Goal: Task Accomplishment & Management: Complete application form

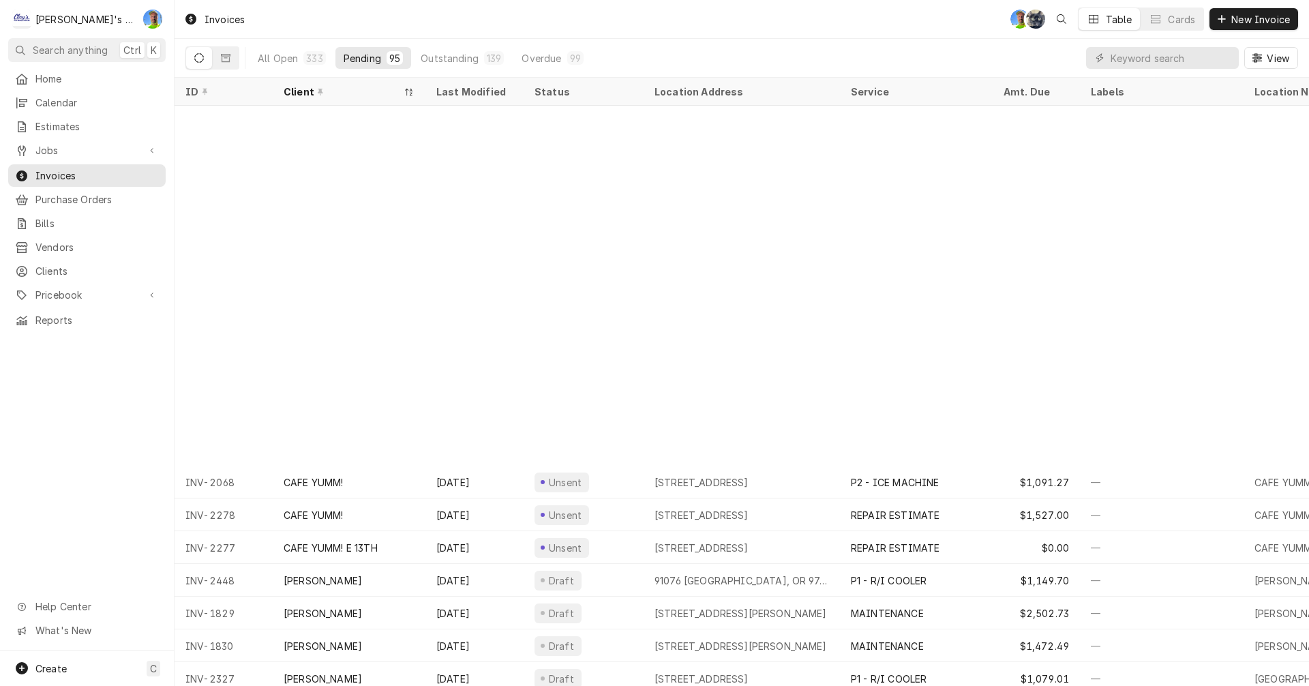
scroll to position [409, 0]
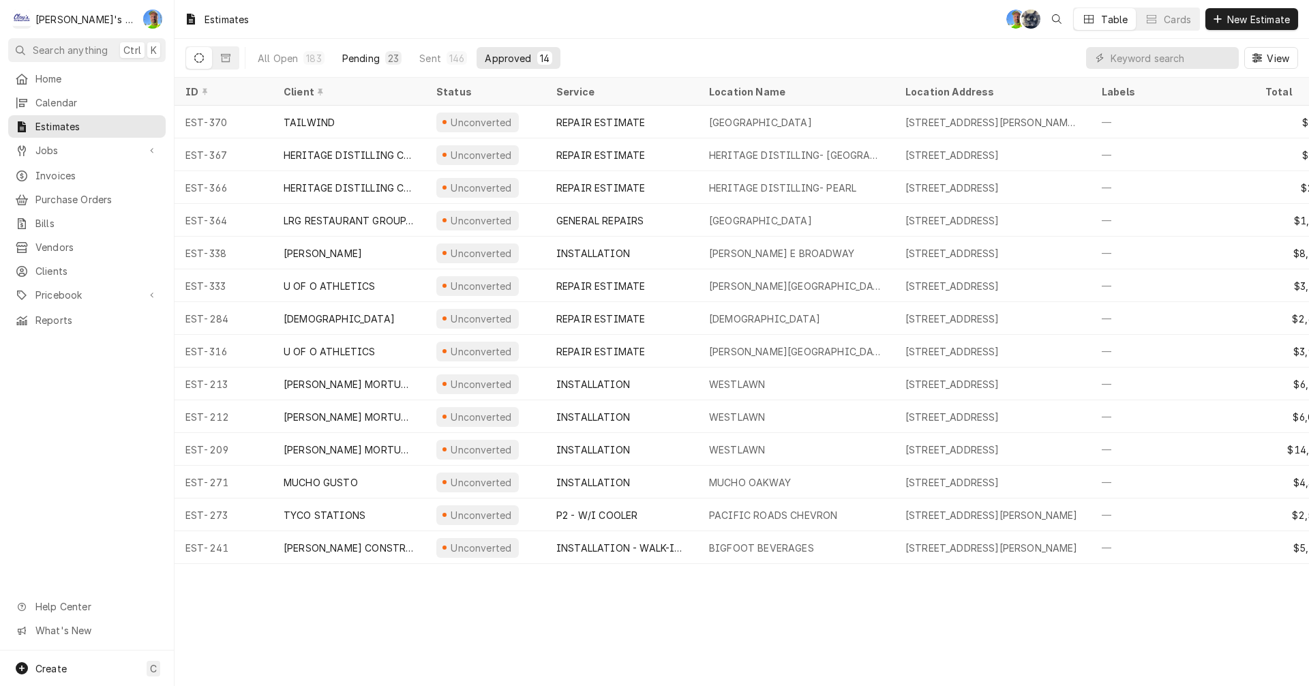
click at [363, 57] on div "Pending" at bounding box center [361, 58] width 38 height 14
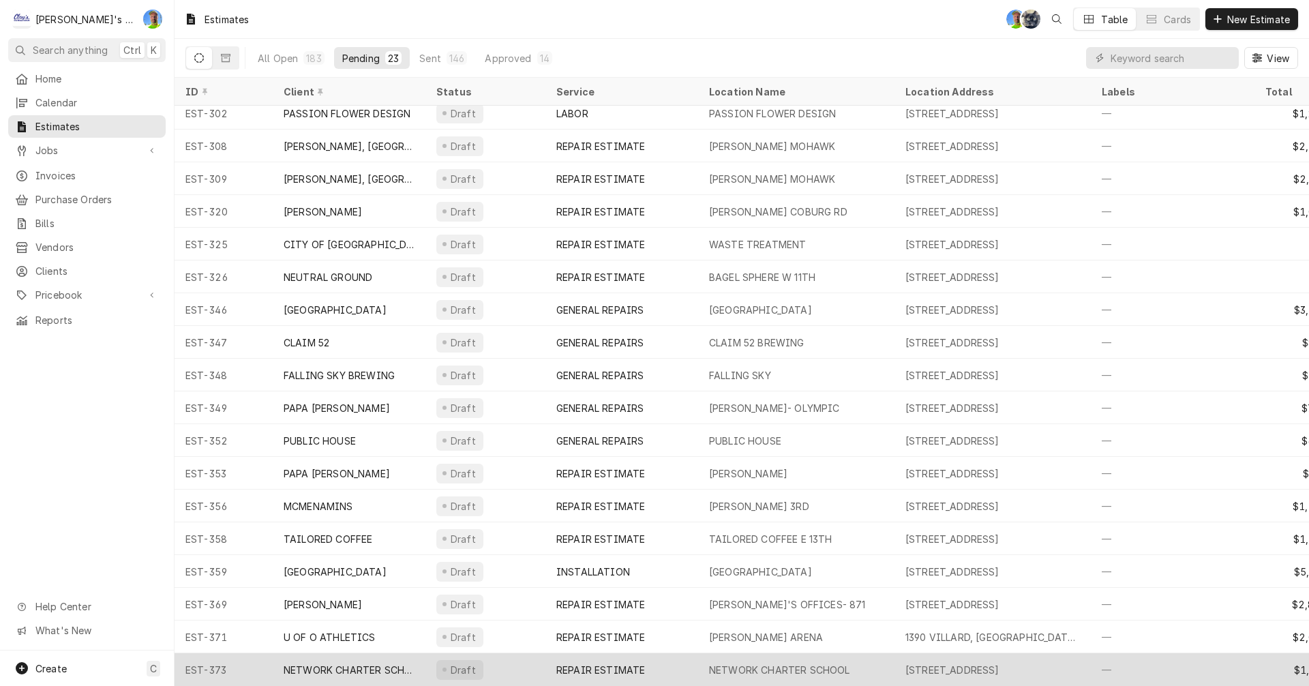
scroll to position [181, 0]
click at [613, 663] on div "REPAIR ESTIMATE" at bounding box center [600, 670] width 89 height 14
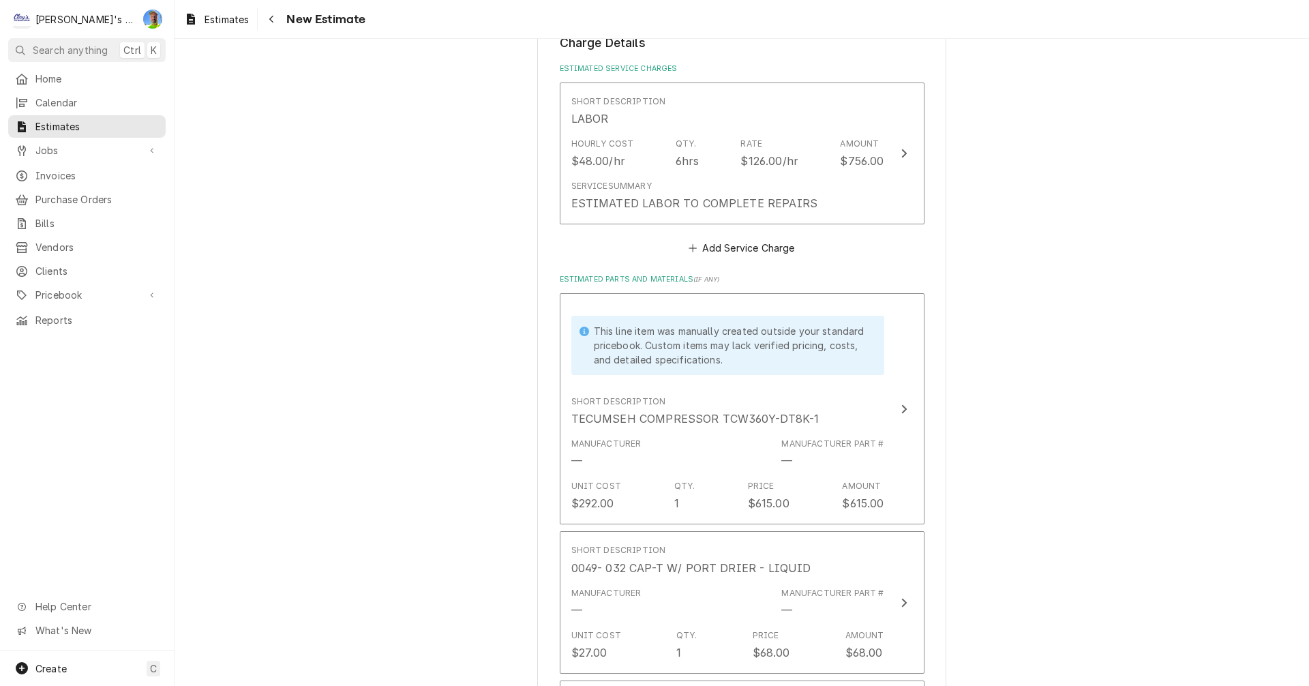
scroll to position [1637, 0]
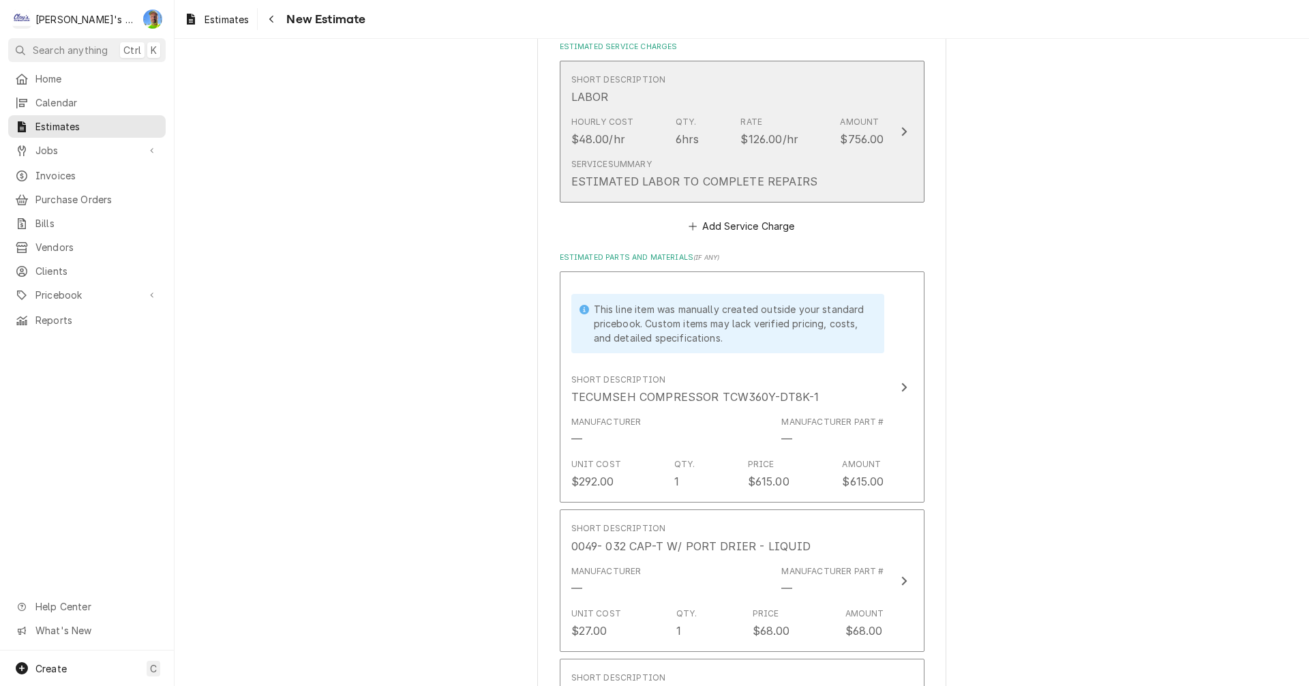
click at [909, 160] on button "Short Description LABOR Hourly Cost $48.00/hr Qty. 6hrs Rate $126.00/hr Amount …" at bounding box center [742, 132] width 365 height 143
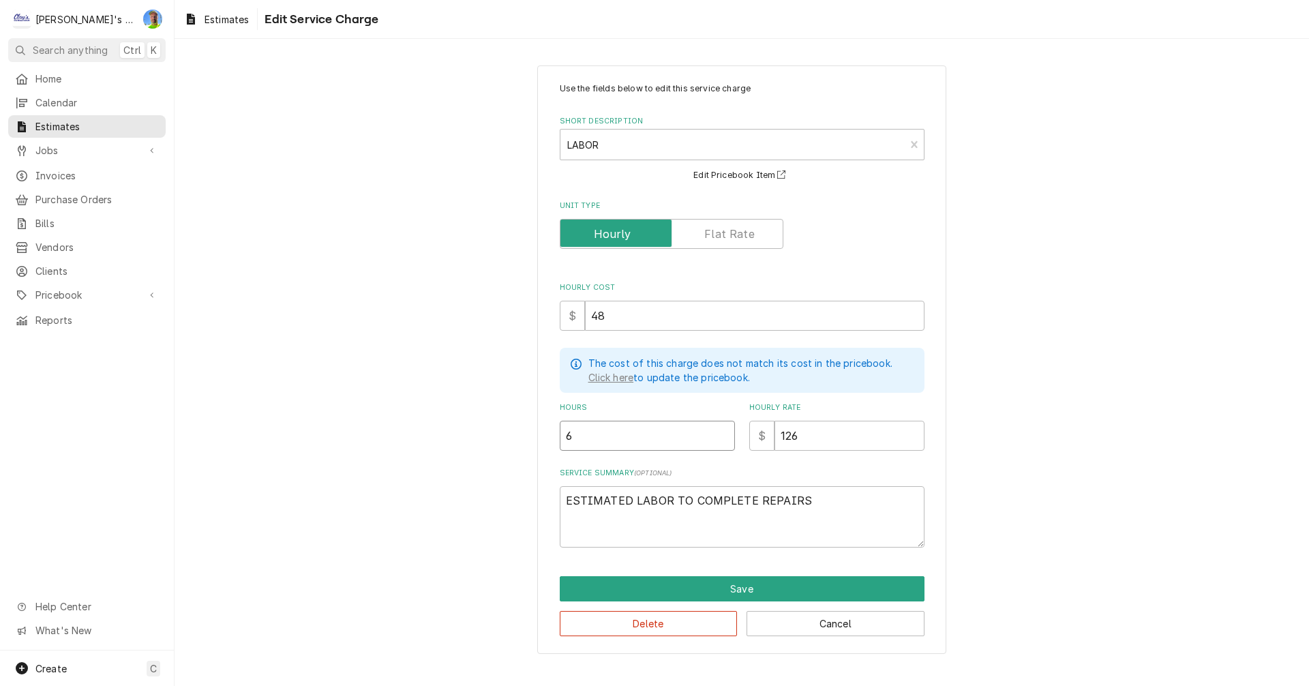
click at [586, 429] on input "6" at bounding box center [647, 436] width 175 height 30
type textarea "x"
type input "8"
type textarea "x"
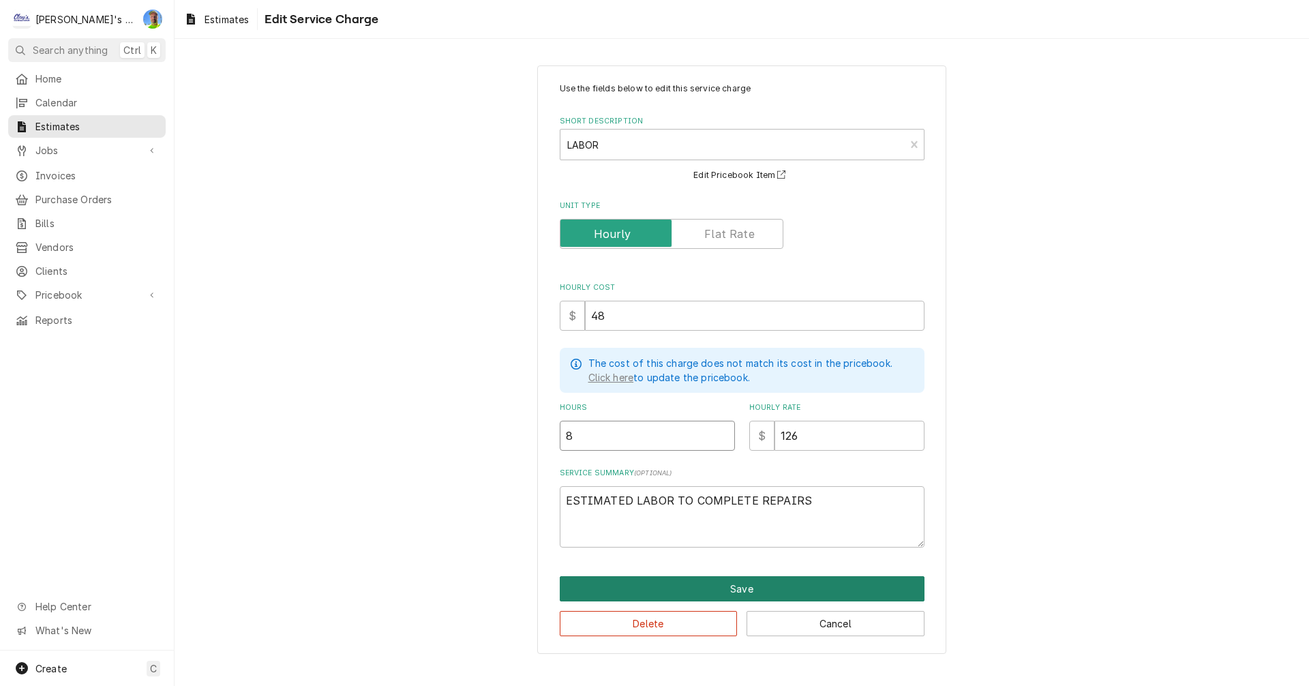
type input "8"
click at [696, 578] on button "Save" at bounding box center [742, 588] width 365 height 25
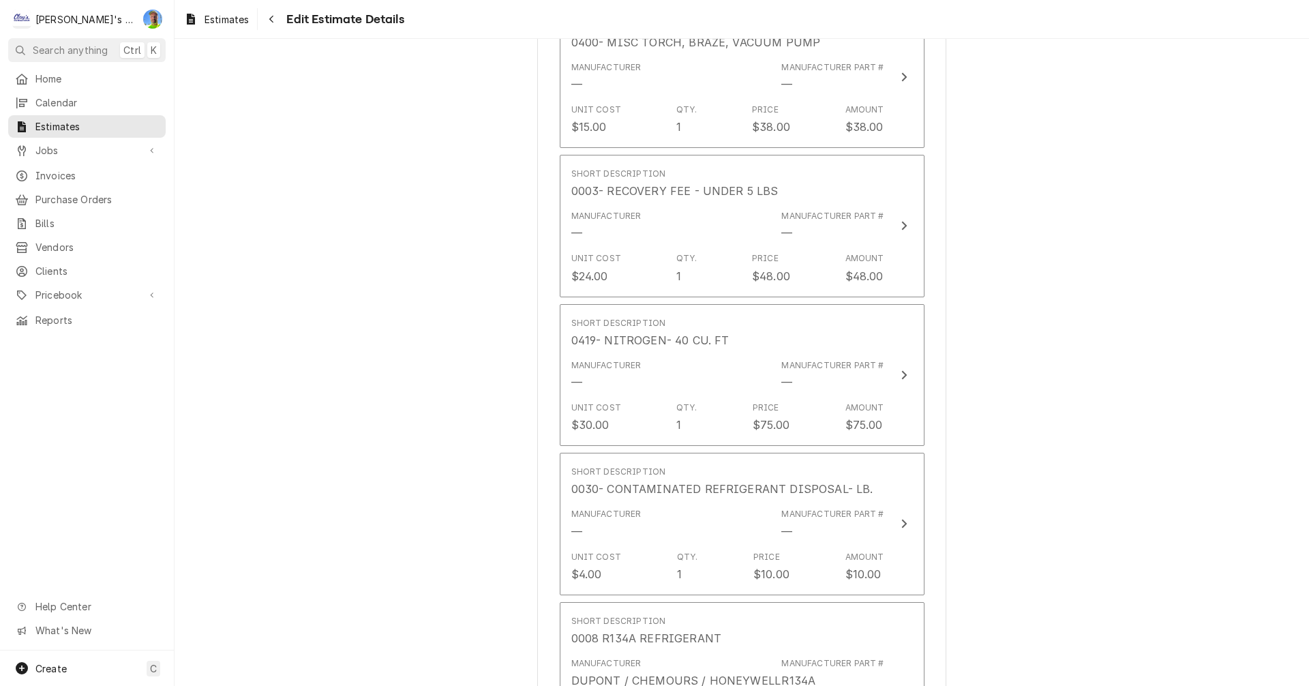
scroll to position [2370, 0]
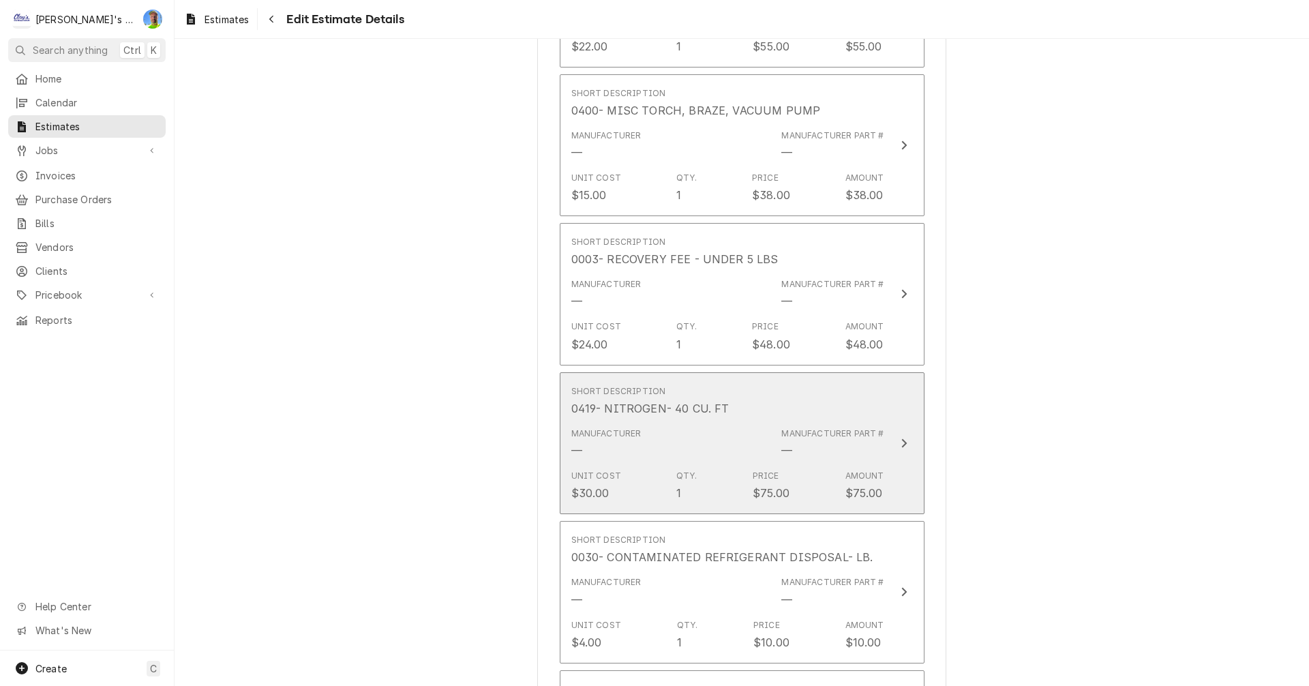
click at [918, 449] on button "Short Description 0419- NITROGEN- 40 CU. FT Manufacturer — Manufacturer Part # …" at bounding box center [742, 443] width 365 height 143
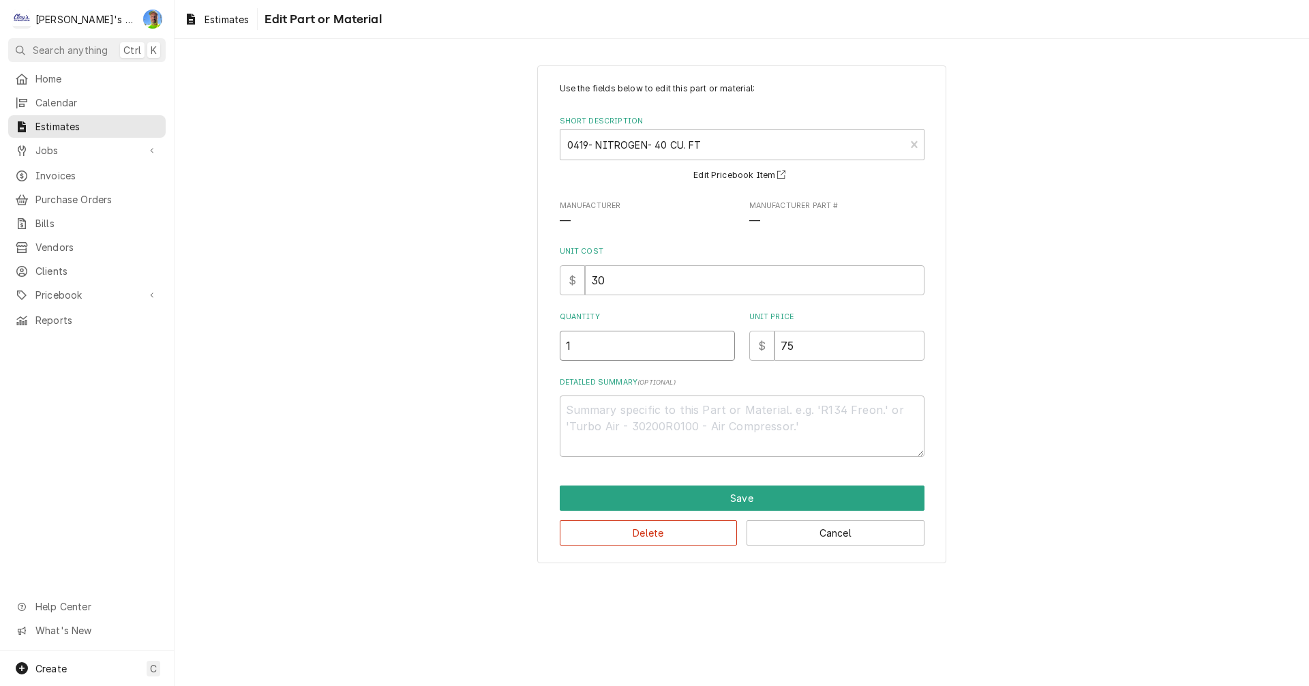
click at [617, 357] on input "1" at bounding box center [647, 346] width 175 height 30
type textarea "x"
type input ".5"
type textarea "x"
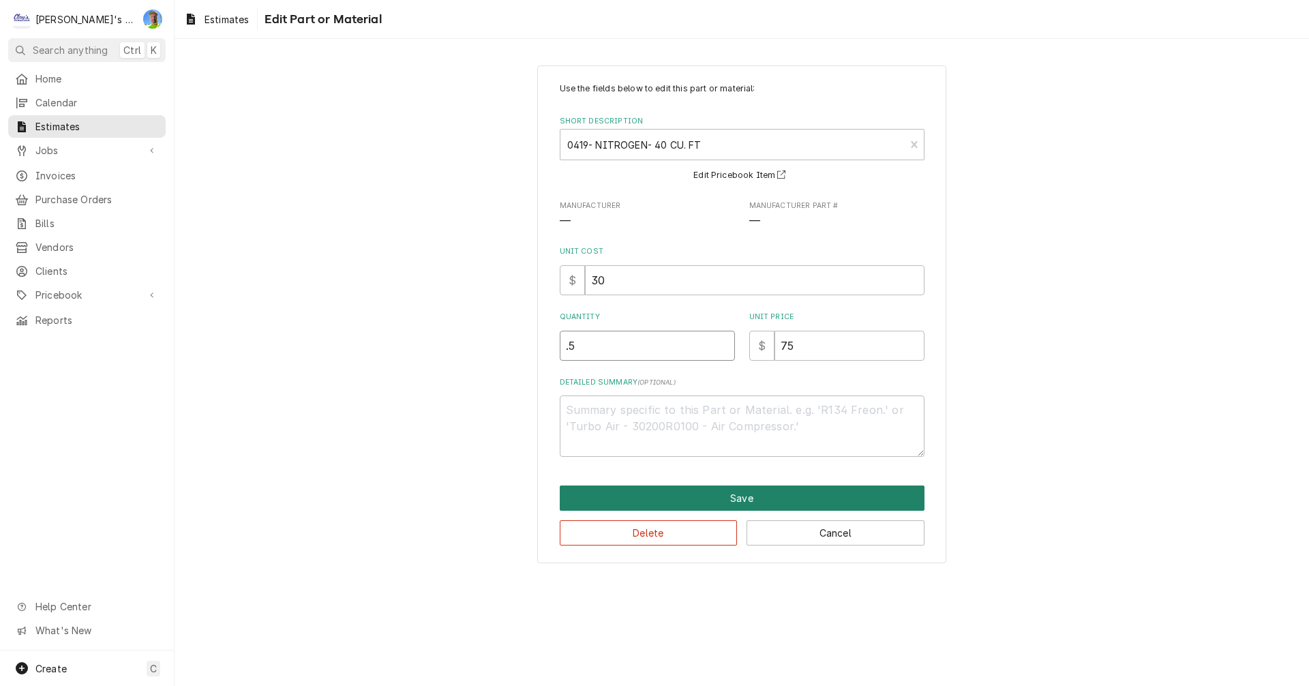
type input ".5"
click at [757, 502] on button "Save" at bounding box center [742, 498] width 365 height 25
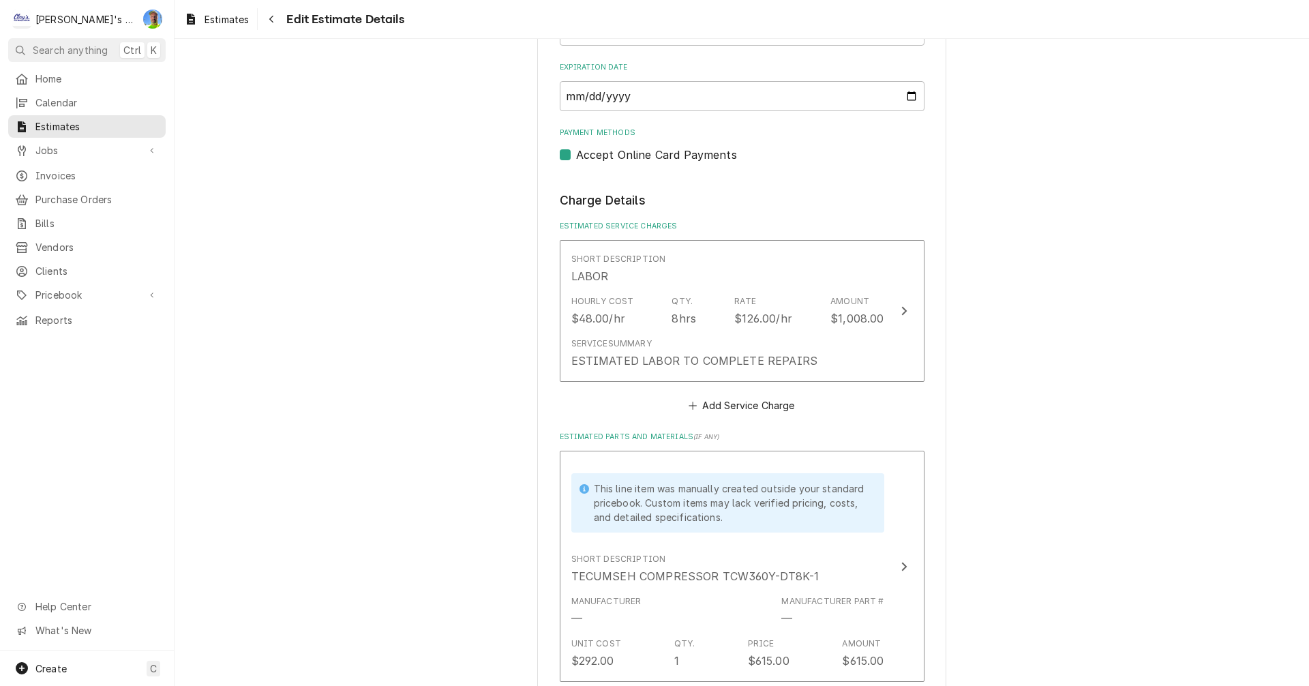
scroll to position [1536, 0]
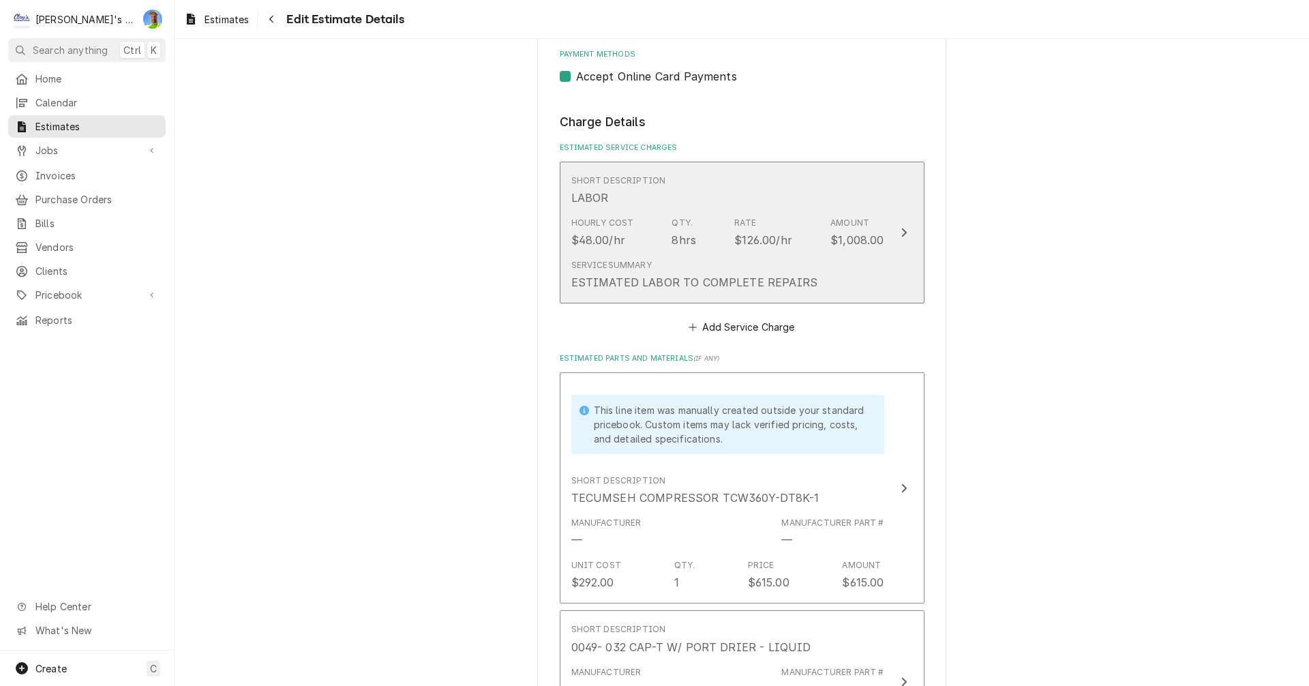
click at [893, 278] on button "Short Description LABOR Hourly Cost $48.00/hr Qty. 8hrs Rate $126.00/hr Amount …" at bounding box center [742, 233] width 365 height 143
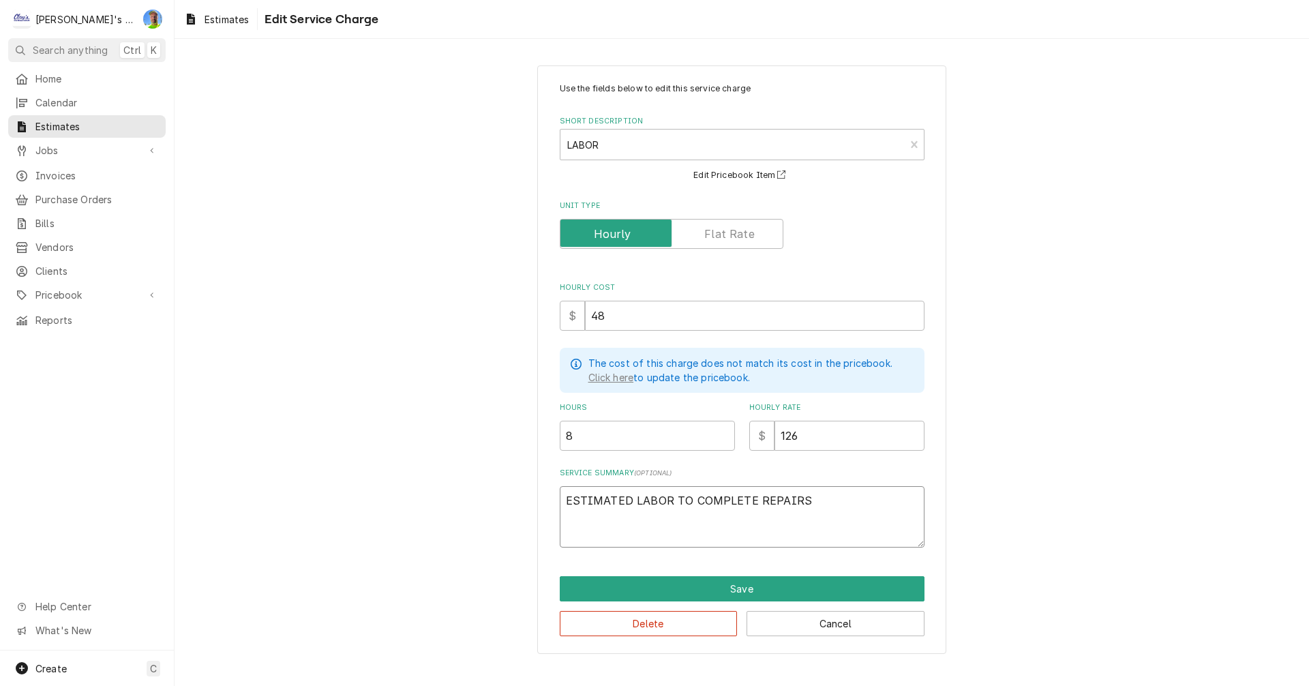
click at [818, 501] on textarea "ESTIMATED LABOR TO COMPLETE REPAIRS" at bounding box center [742, 516] width 365 height 61
type textarea "x"
type textarea "ESTIMATED LABOR TO COMPLETE REPAIR"
type textarea "x"
type textarea "ESTIMATED LABOR TO COMPLETE REPAI"
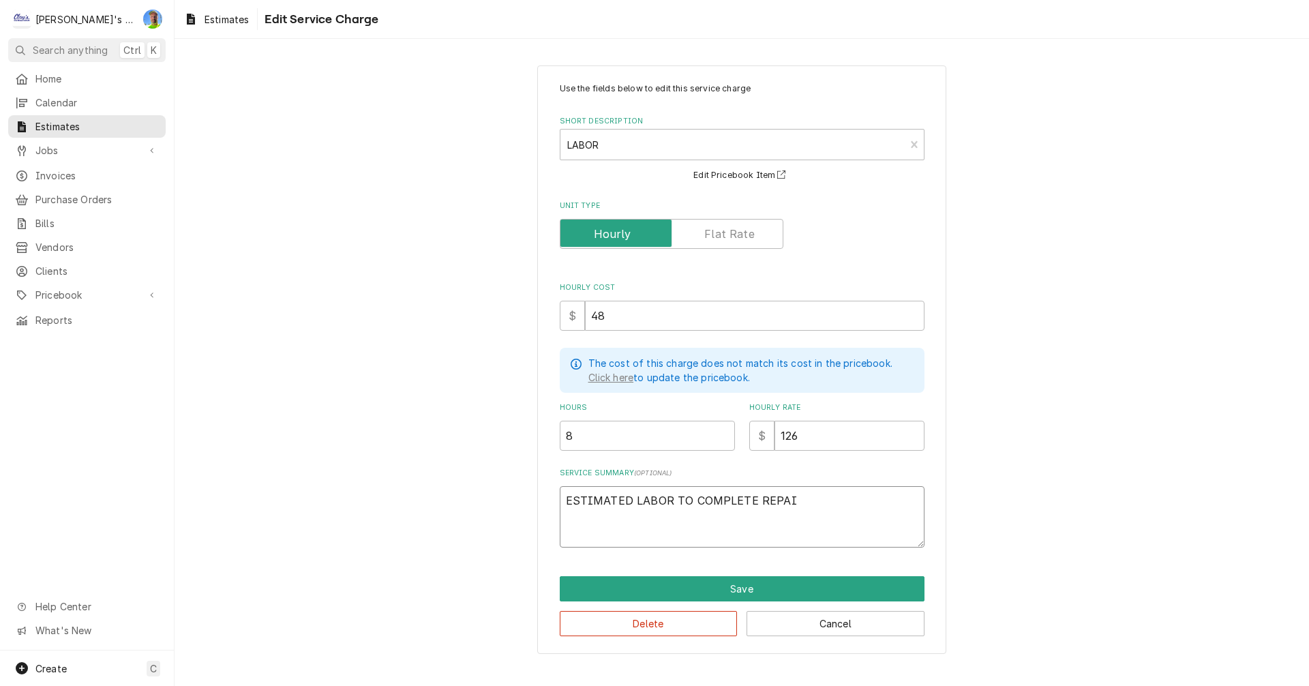
type textarea "x"
type textarea "ESTIMATED LABOR TO COMPLETE REPA"
type textarea "x"
type textarea "ESTIMATED LABOR TO COMPLETE REP"
type textarea "x"
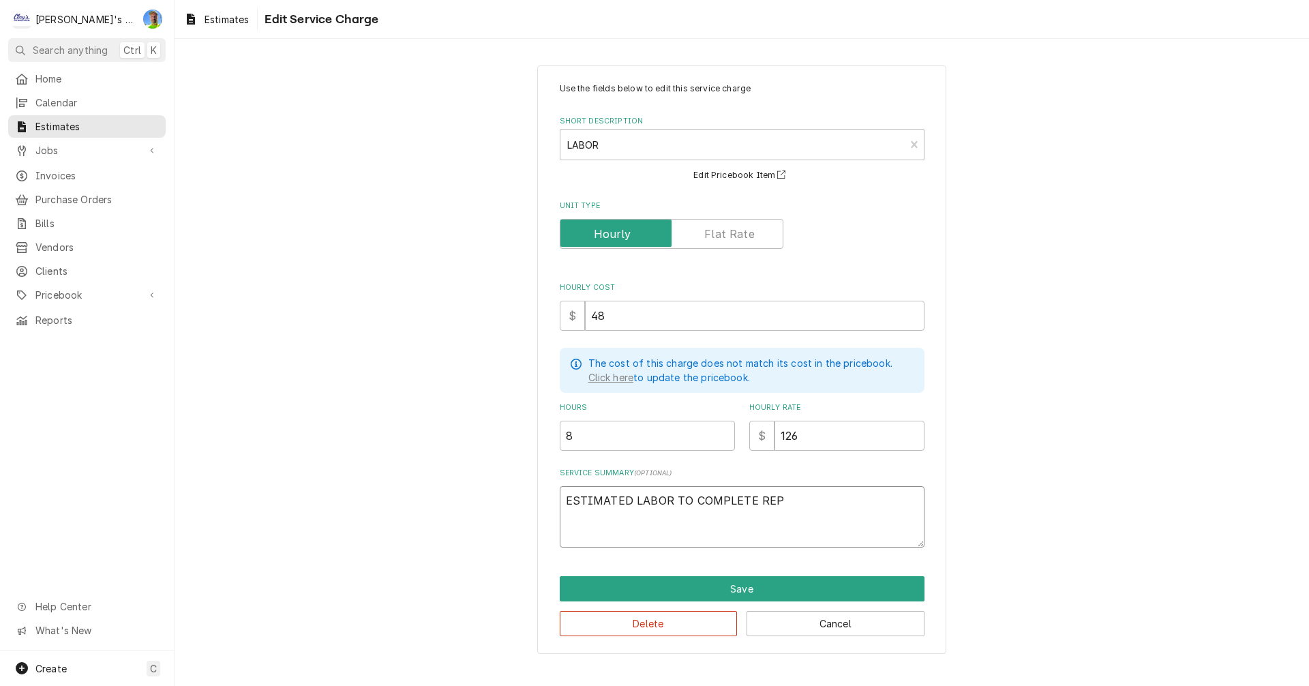
type textarea "ESTIMATED LABOR TO COMPLETE RE"
type textarea "x"
type textarea "ESTIMATED LABOR TO COMPLETE R"
type textarea "x"
type textarea "ESTIMATED LABOR TO COMPLETE"
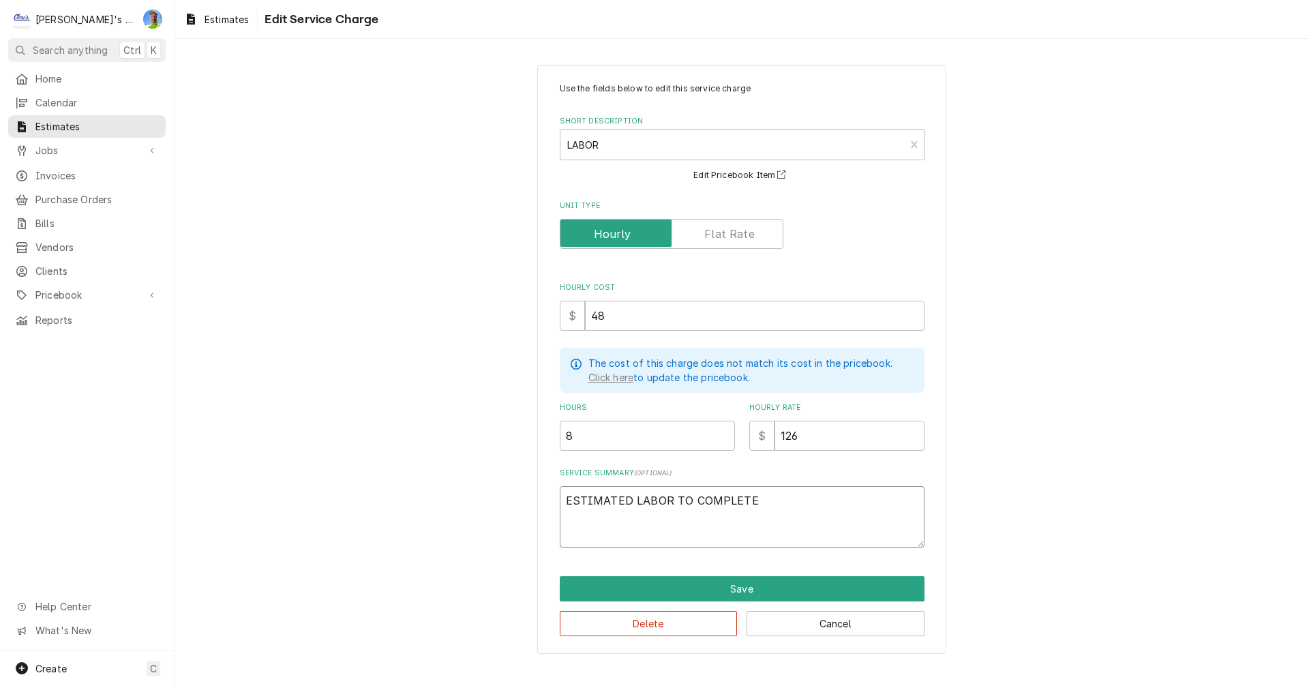
type textarea "x"
type textarea "ESTIMATED LABOR TO COMPLETE"
type textarea "x"
type textarea "ESTIMATED LABOR TO COMPLET"
type textarea "x"
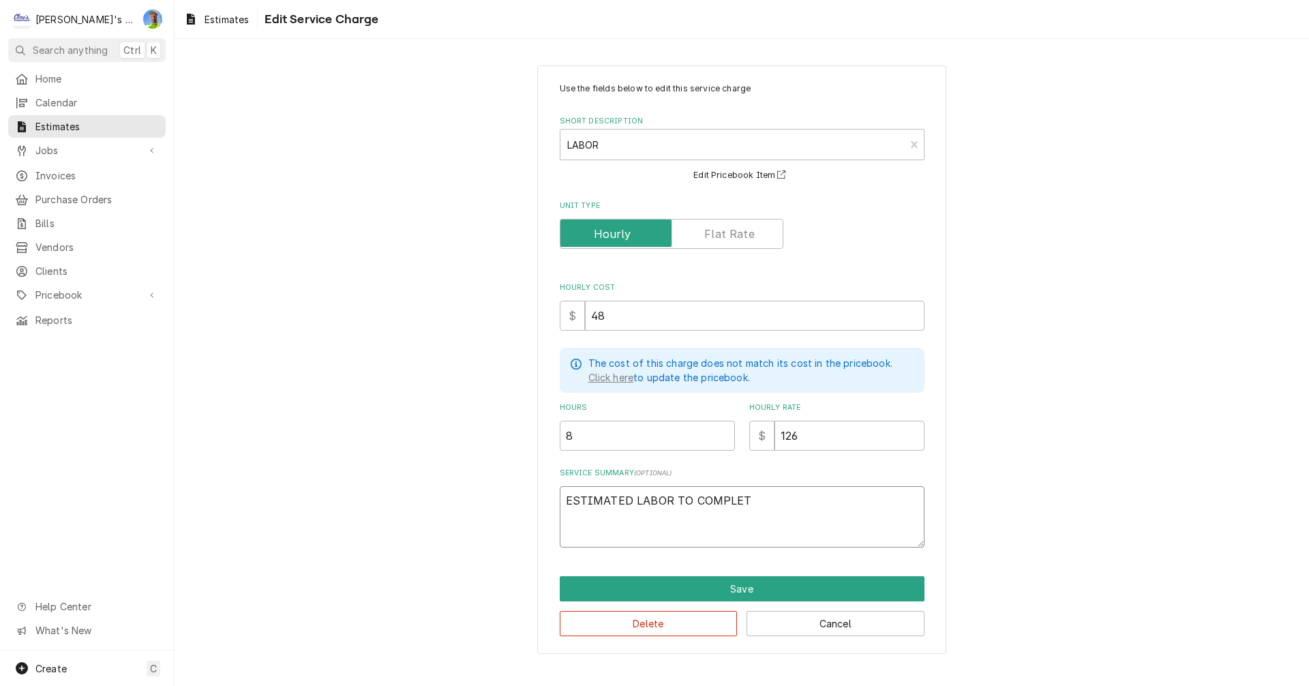
type textarea "ESTIMATED LABOR TO COMPLE"
type textarea "x"
type textarea "ESTIMATED LABOR TO COMPL"
type textarea "x"
type textarea "ESTIMATED LABOR TO COMP"
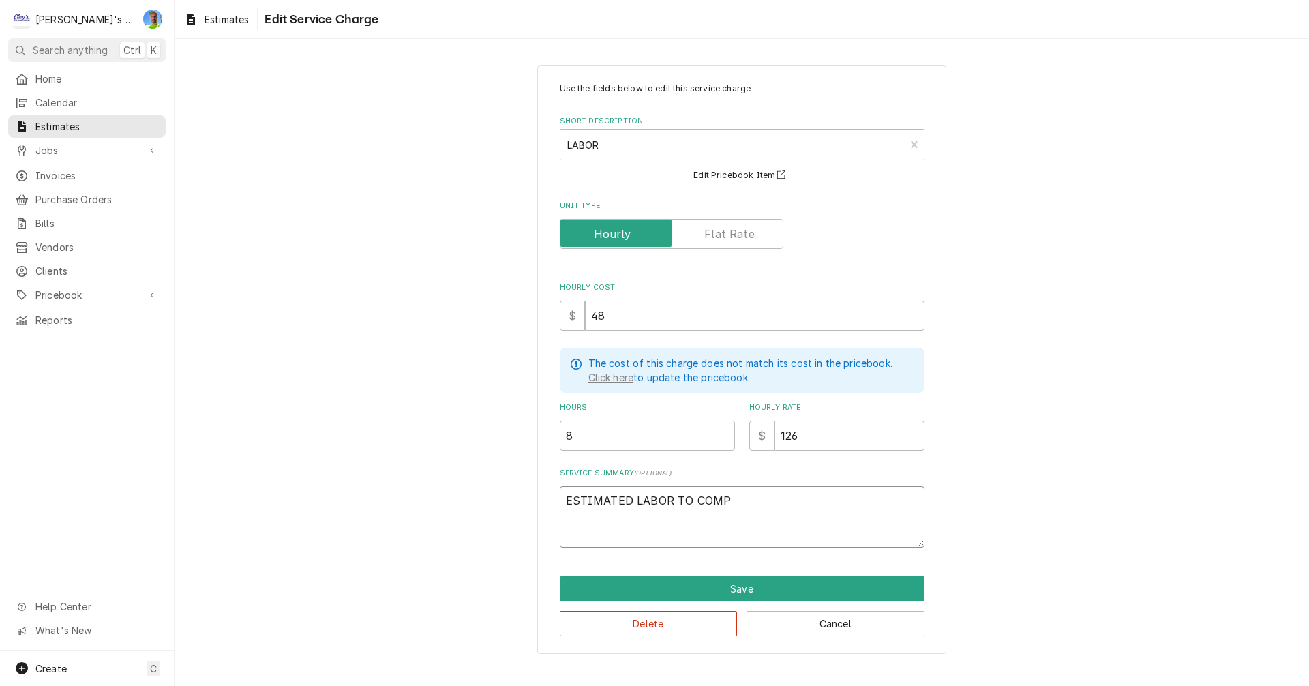
type textarea "x"
type textarea "ESTIMATED LABOR TO COM"
type textarea "x"
type textarea "ESTIMATED LABOR TO CO"
type textarea "x"
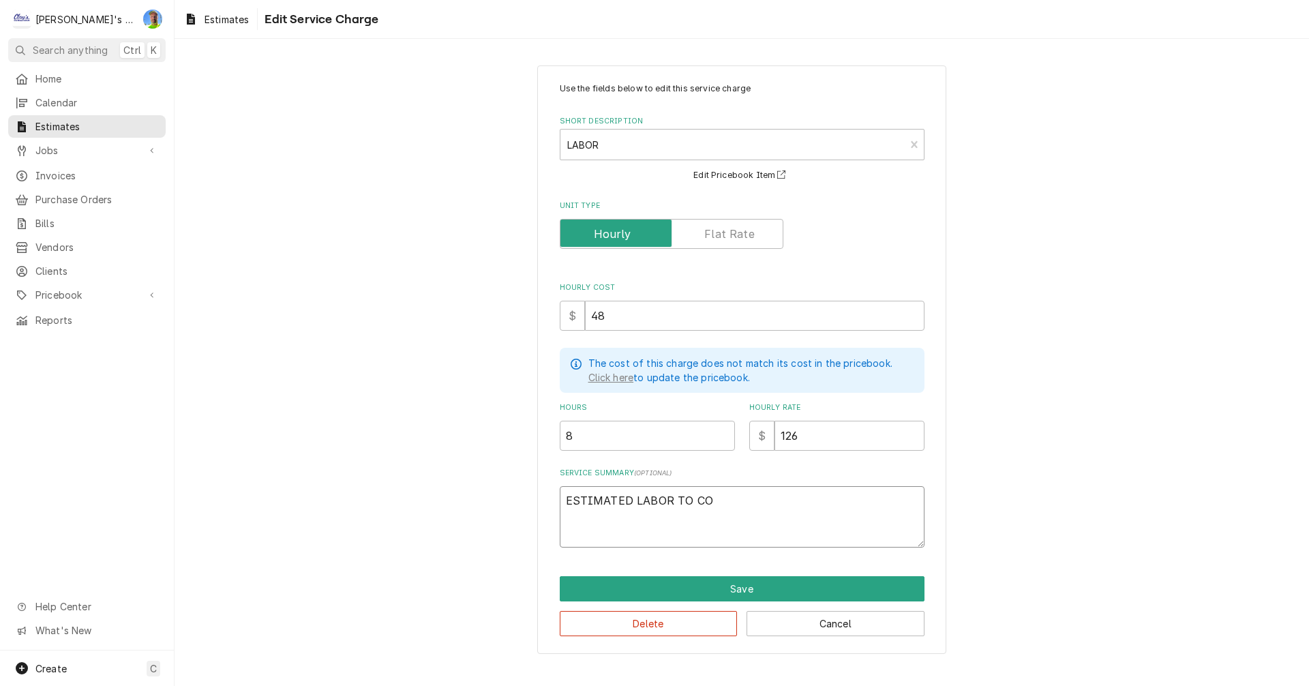
type textarea "ESTIMATED LABOR TO C"
type textarea "x"
type textarea "ESTIMATED LABOR TO"
type textarea "x"
type textarea "ESTIMATED LABOR TO"
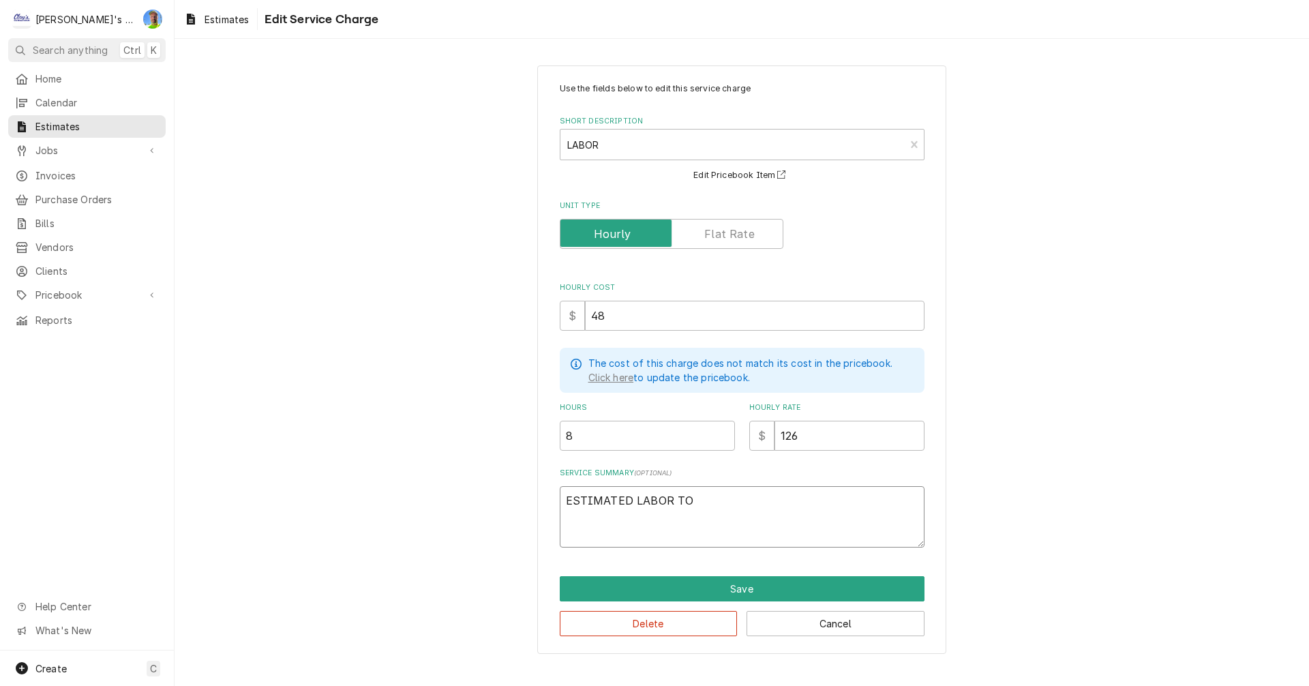
type textarea "x"
type textarea "ESTIMATED LABOR T"
type textarea "x"
type textarea "ESTIMATED LABOR"
type textarea "x"
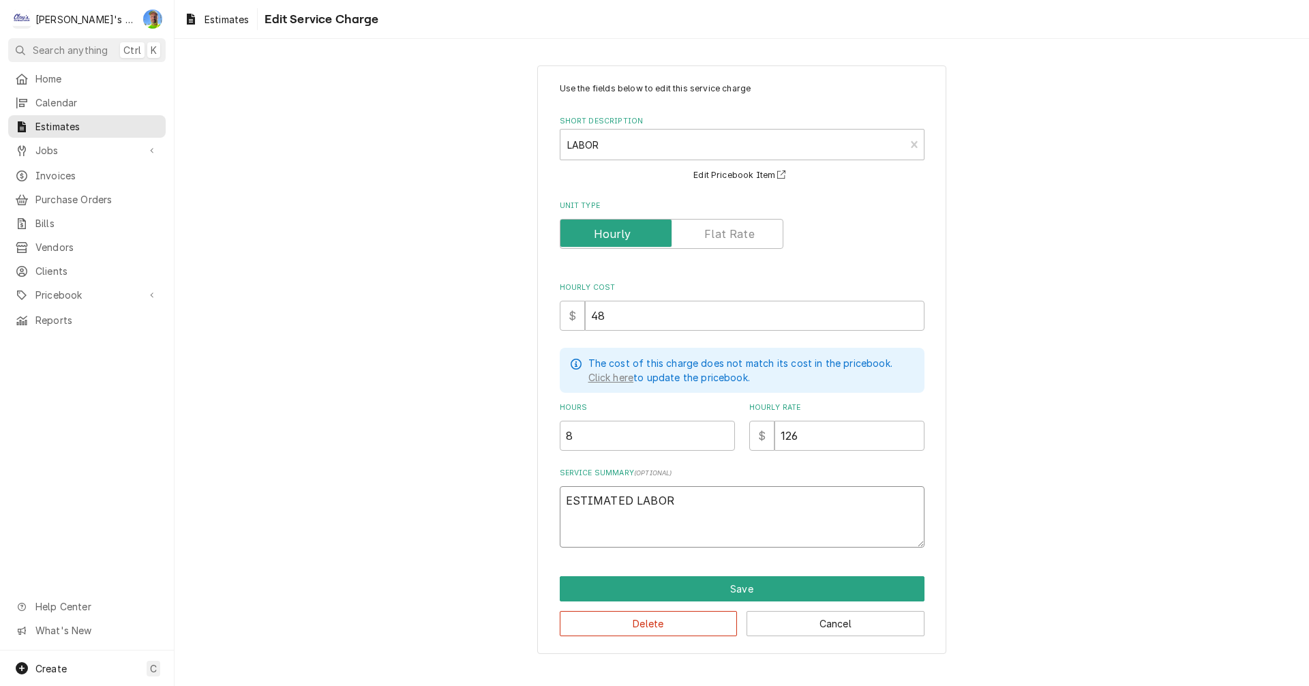
type textarea "ESTIMATED LABOR -"
type textarea "x"
type textarea "ESTIMATED LABOR -"
click at [871, 582] on button "Save" at bounding box center [742, 588] width 365 height 25
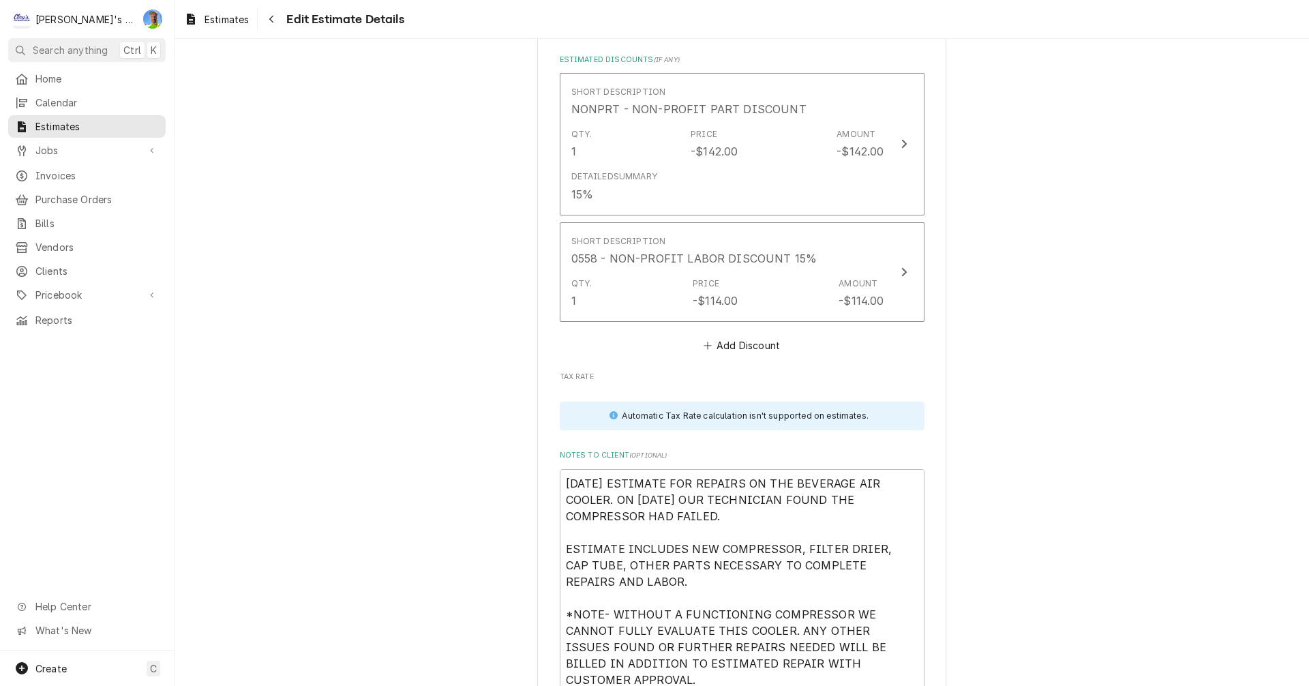
scroll to position [3497, 0]
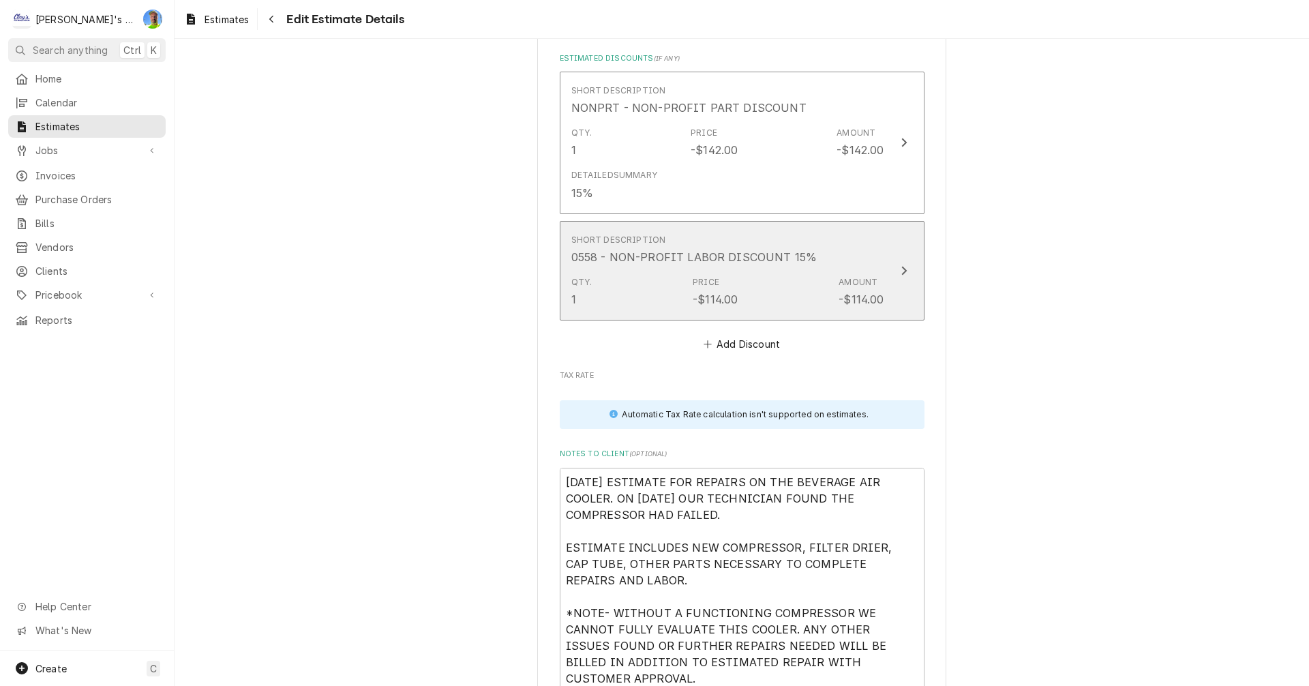
click at [905, 275] on div "Update Line Item" at bounding box center [904, 271] width 18 height 16
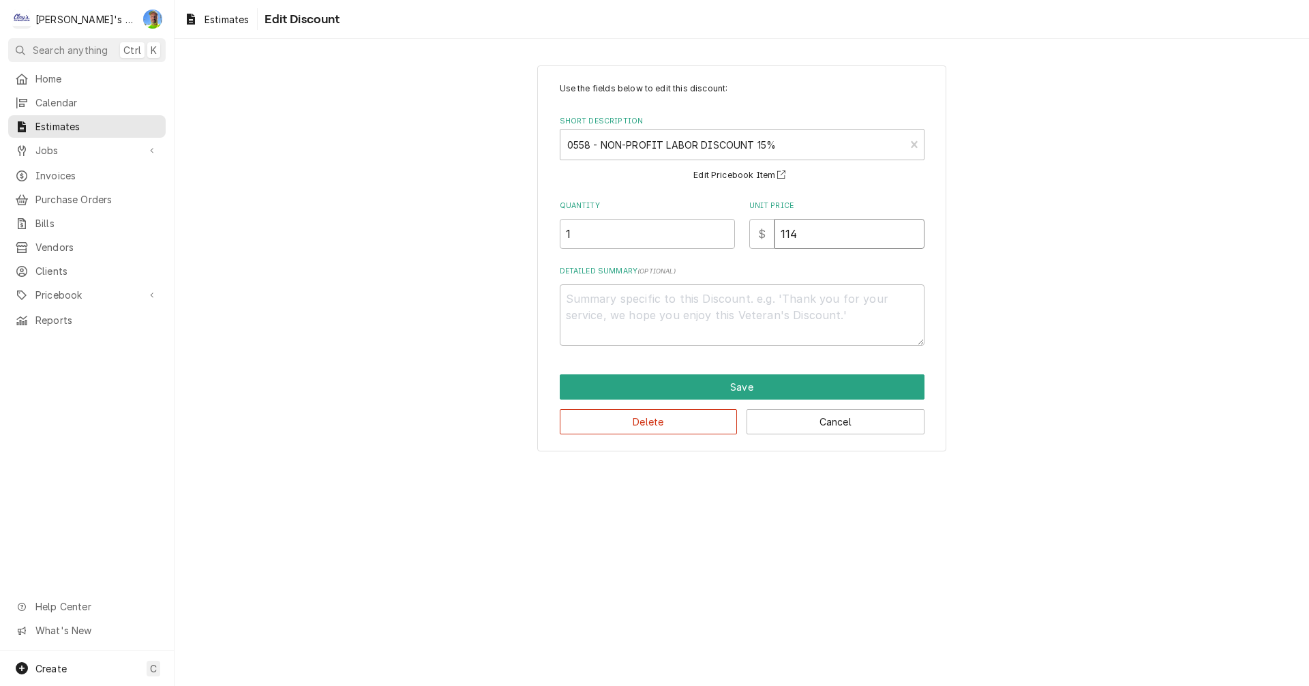
click at [814, 236] on input "114" at bounding box center [850, 234] width 150 height 30
type textarea "x"
type input "11"
type textarea "x"
type input "1"
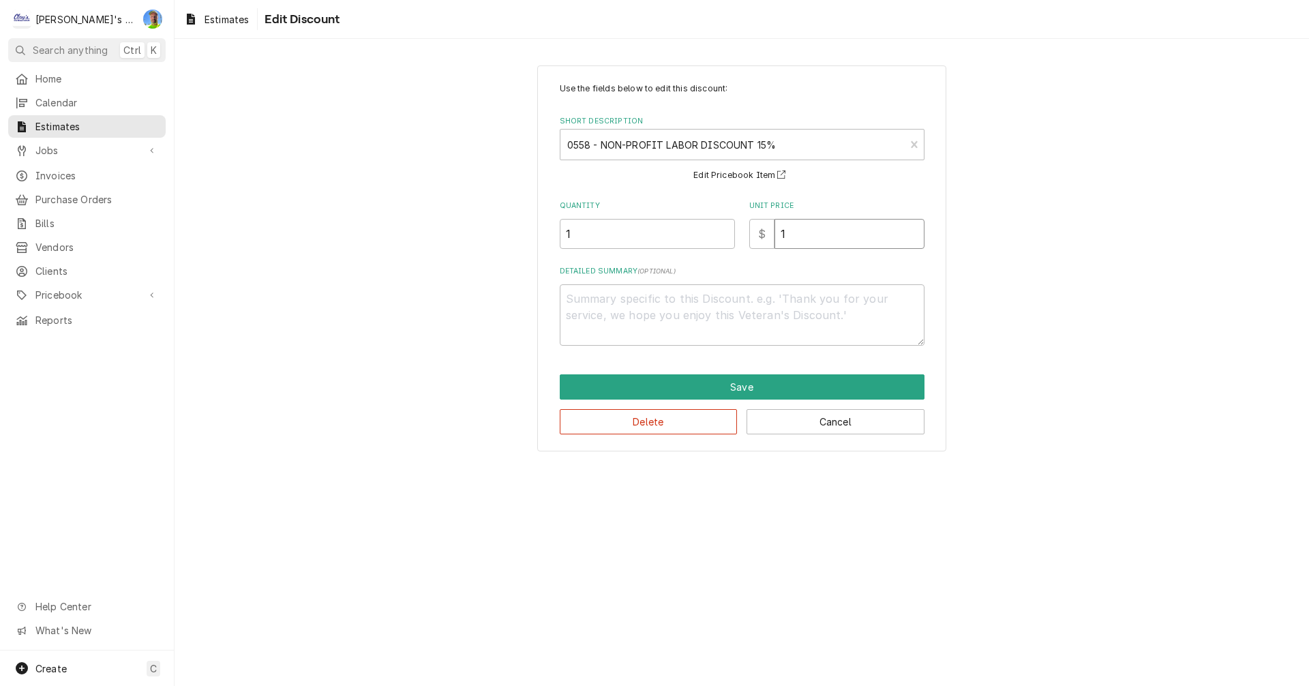
type textarea "x"
type input "15"
type textarea "x"
type input "151"
type textarea "x"
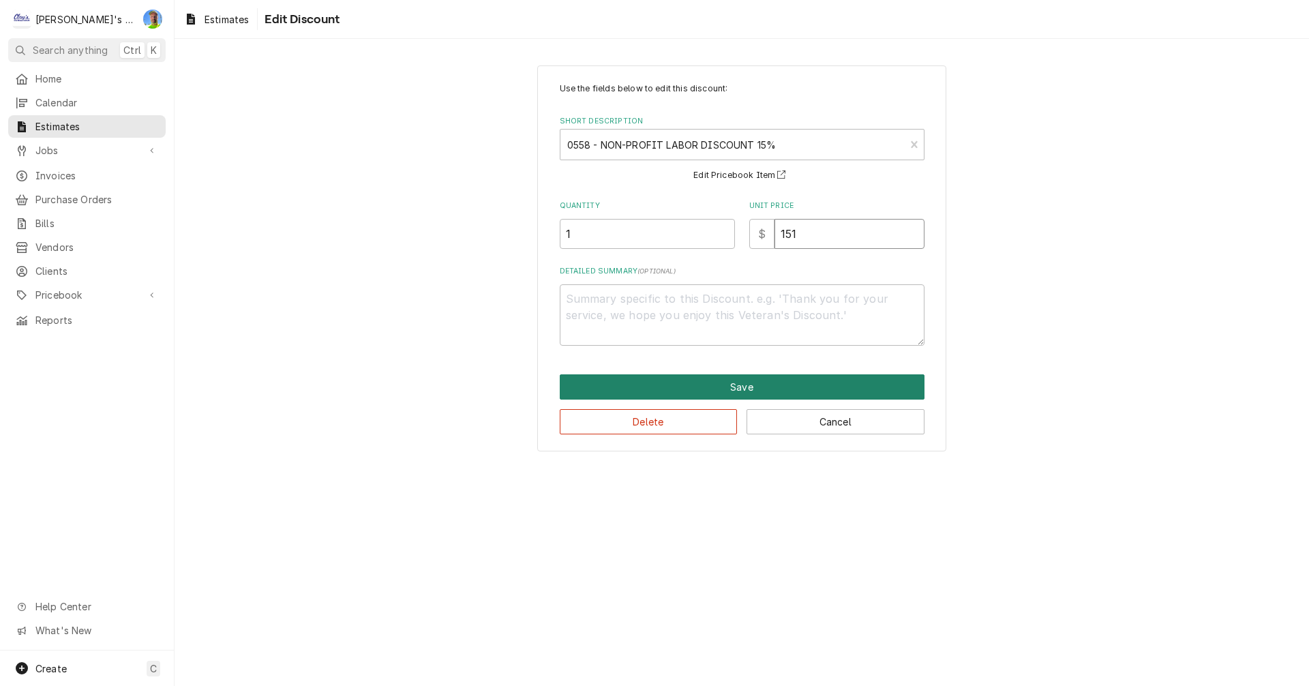
type input "151"
click at [801, 385] on button "Save" at bounding box center [742, 386] width 365 height 25
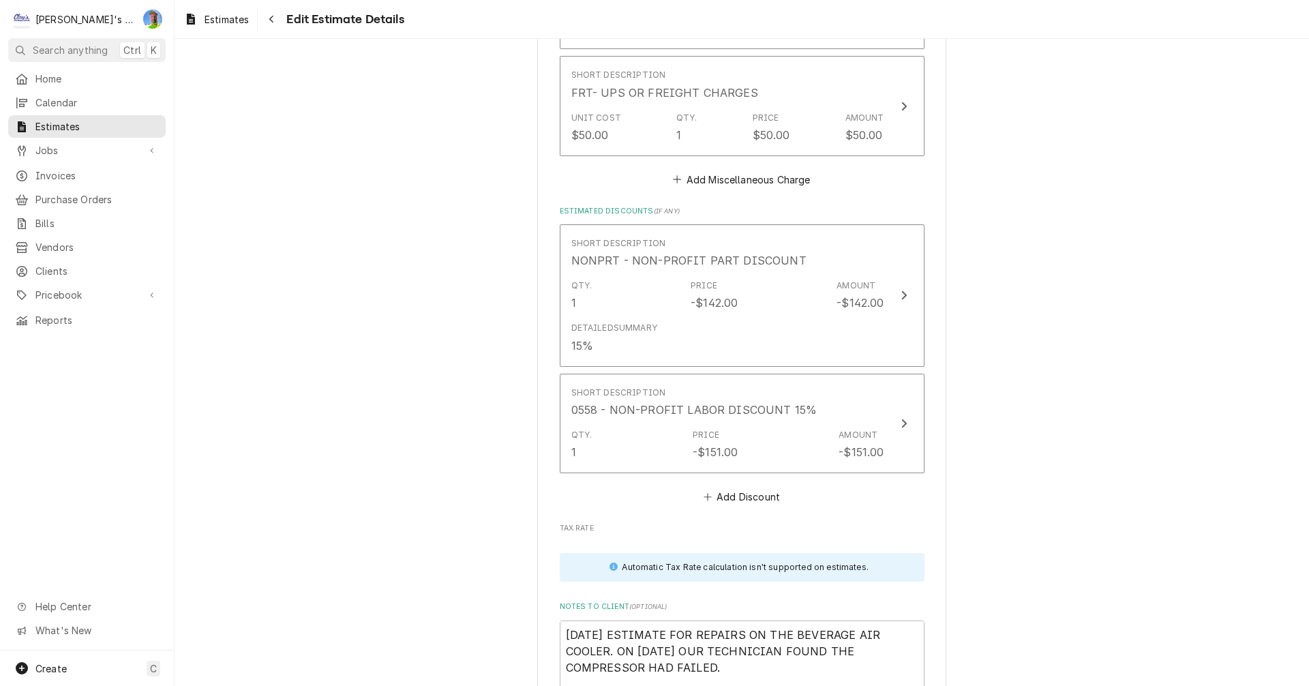
scroll to position [3071, 0]
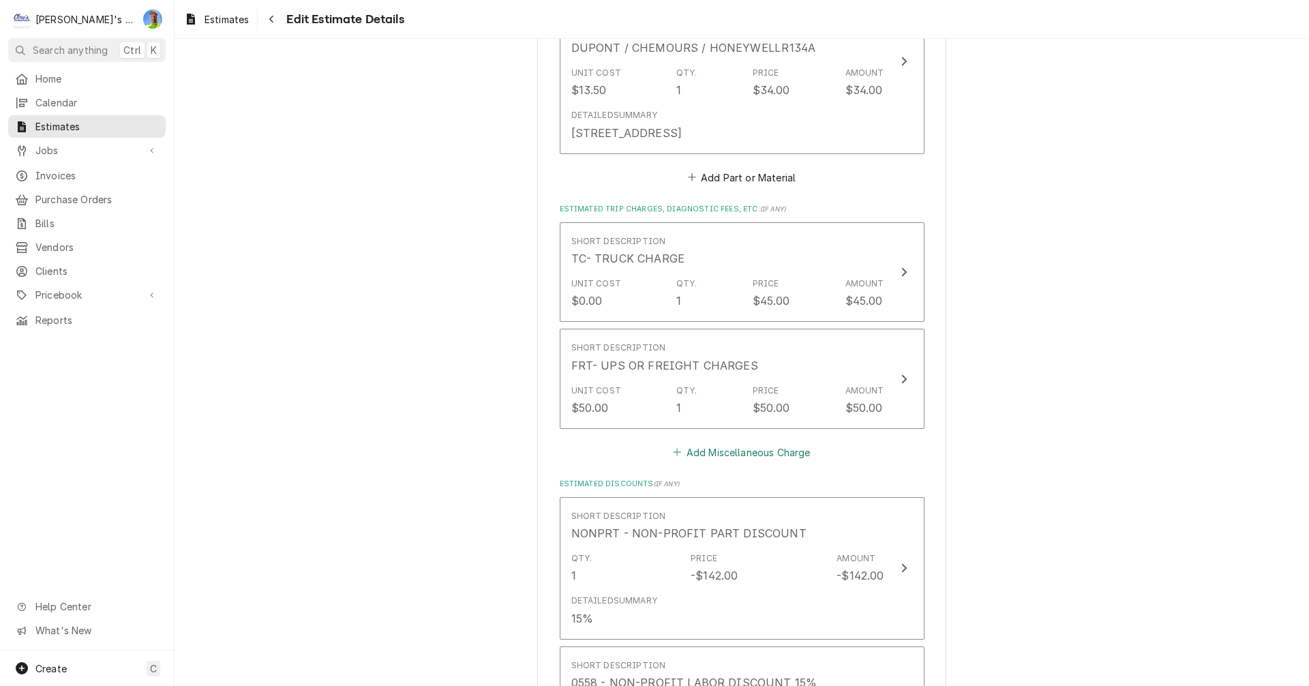
click at [724, 448] on button "Add Miscellaneous Charge" at bounding box center [742, 452] width 142 height 19
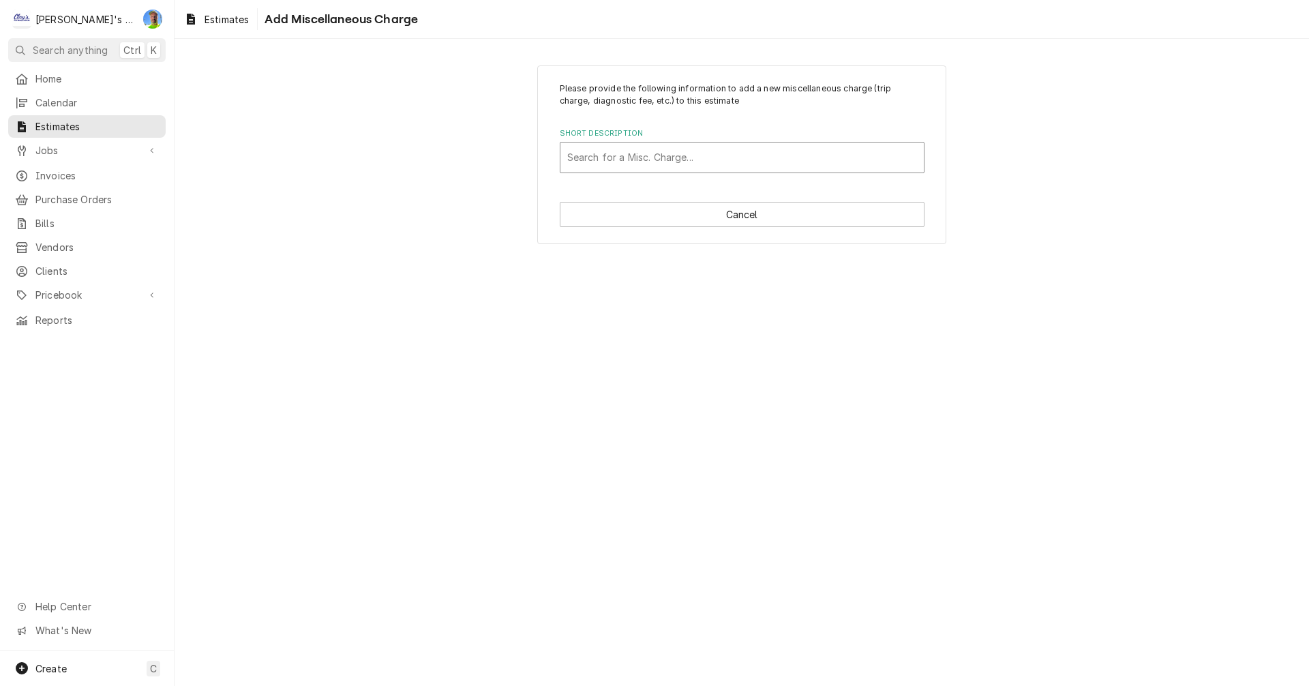
click at [690, 160] on div "Short Description" at bounding box center [742, 157] width 350 height 25
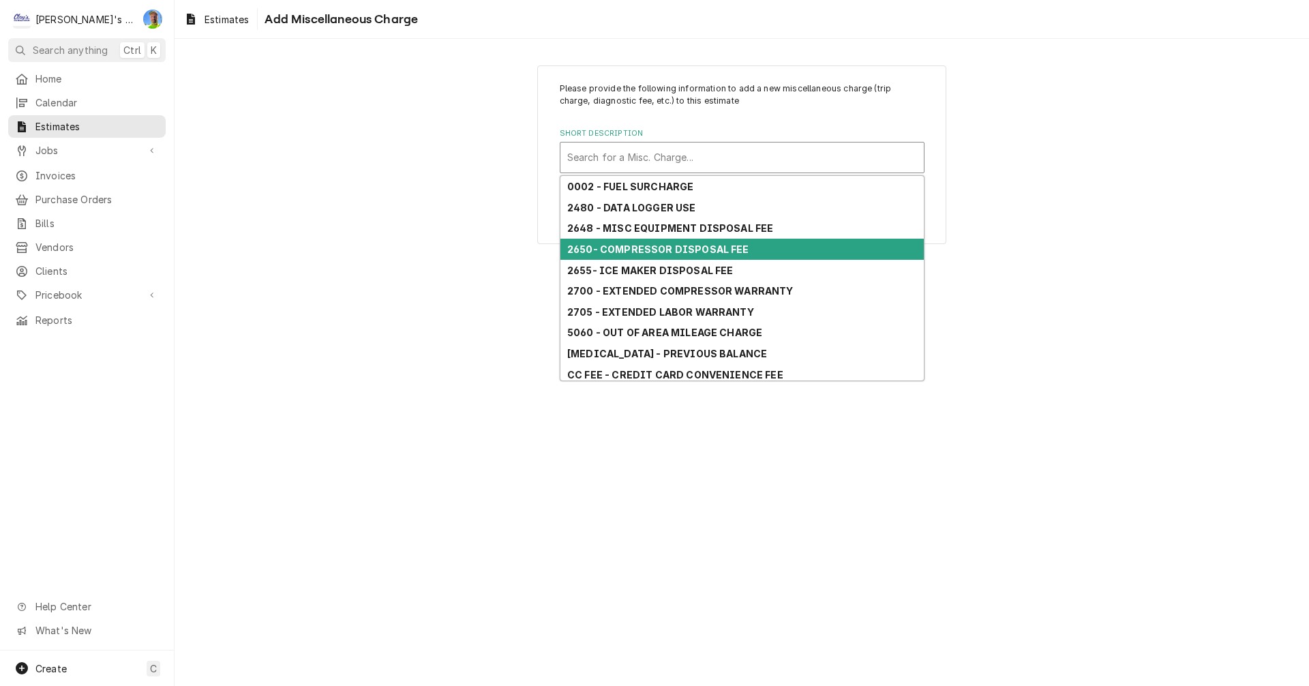
click at [708, 249] on strong "2650- COMPRESSOR DISPOSAL FEE" at bounding box center [658, 249] width 182 height 12
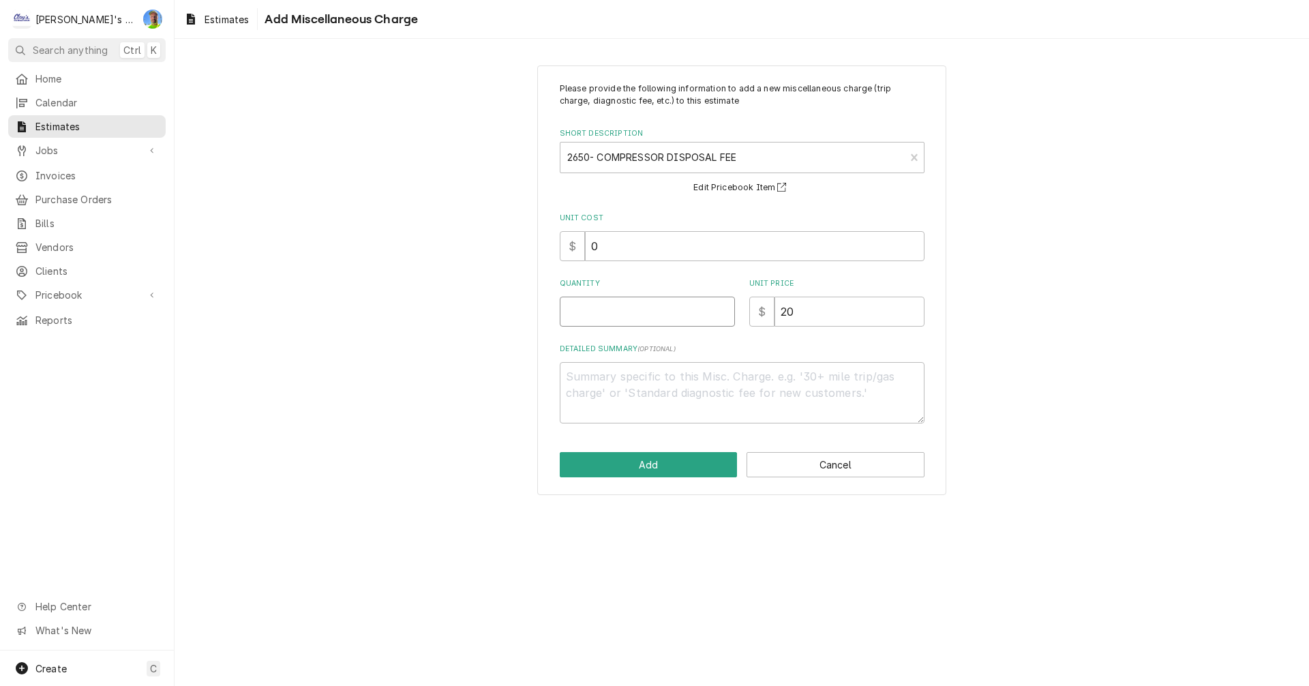
click at [635, 315] on input "Quantity" at bounding box center [647, 312] width 175 height 30
type textarea "x"
type input "1"
type textarea "x"
type input "1"
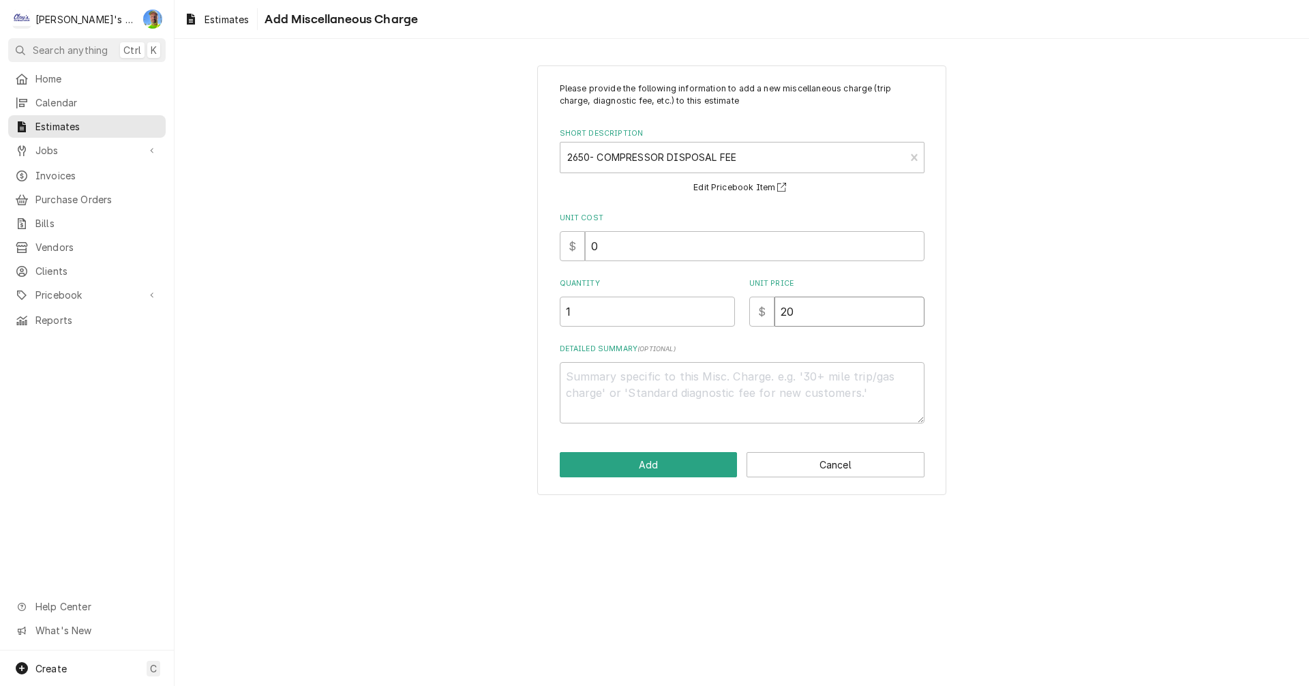
type textarea "x"
type input "1"
type textarea "x"
type input "15"
type textarea "x"
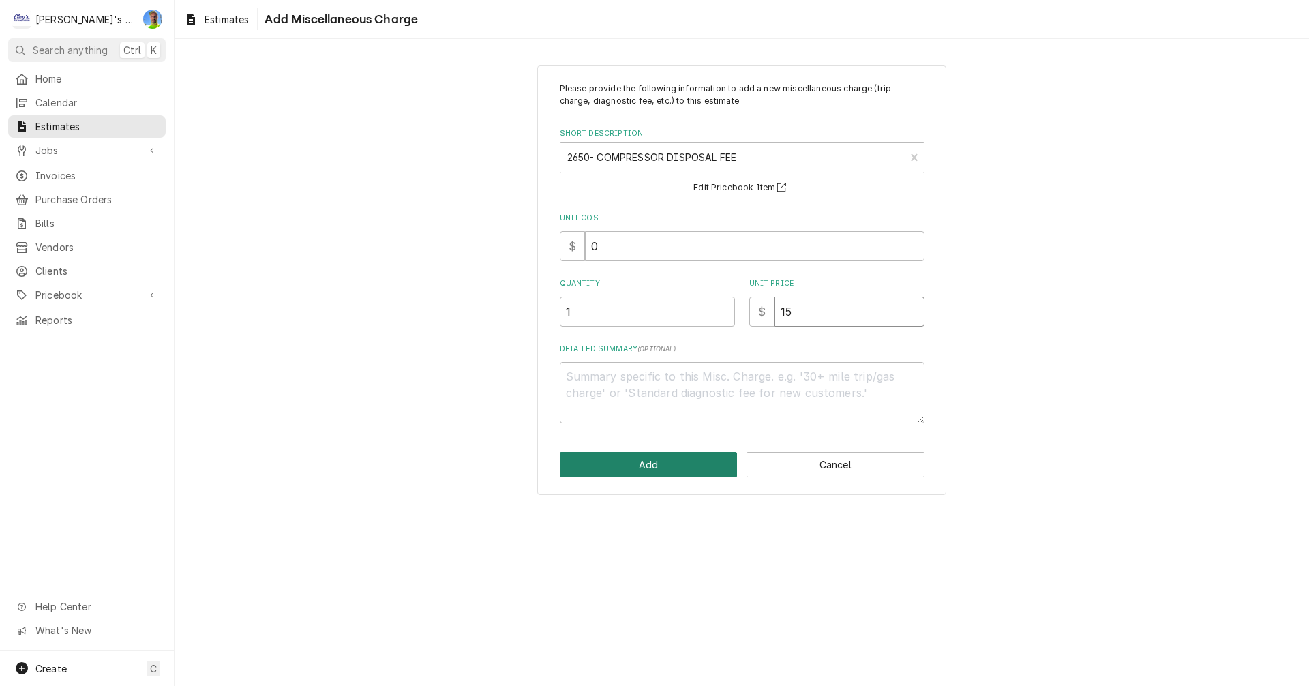
type input "15"
click at [631, 462] on button "Add" at bounding box center [649, 464] width 178 height 25
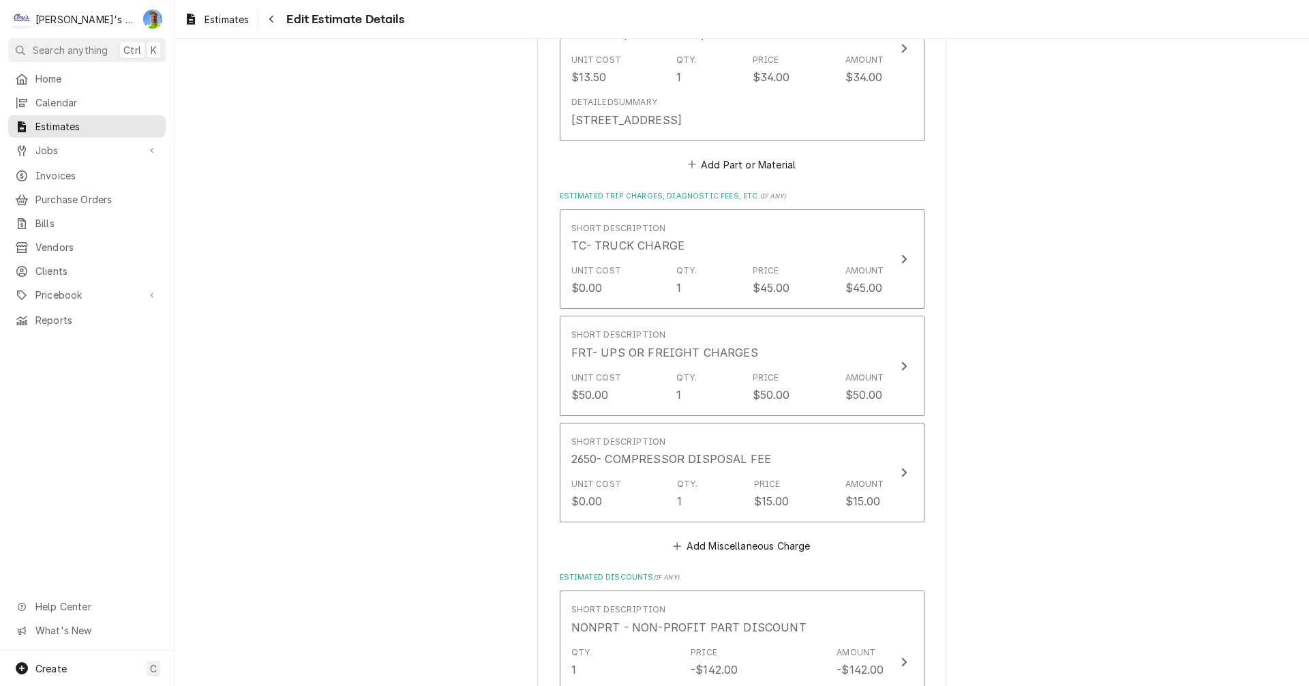
scroll to position [3152, 0]
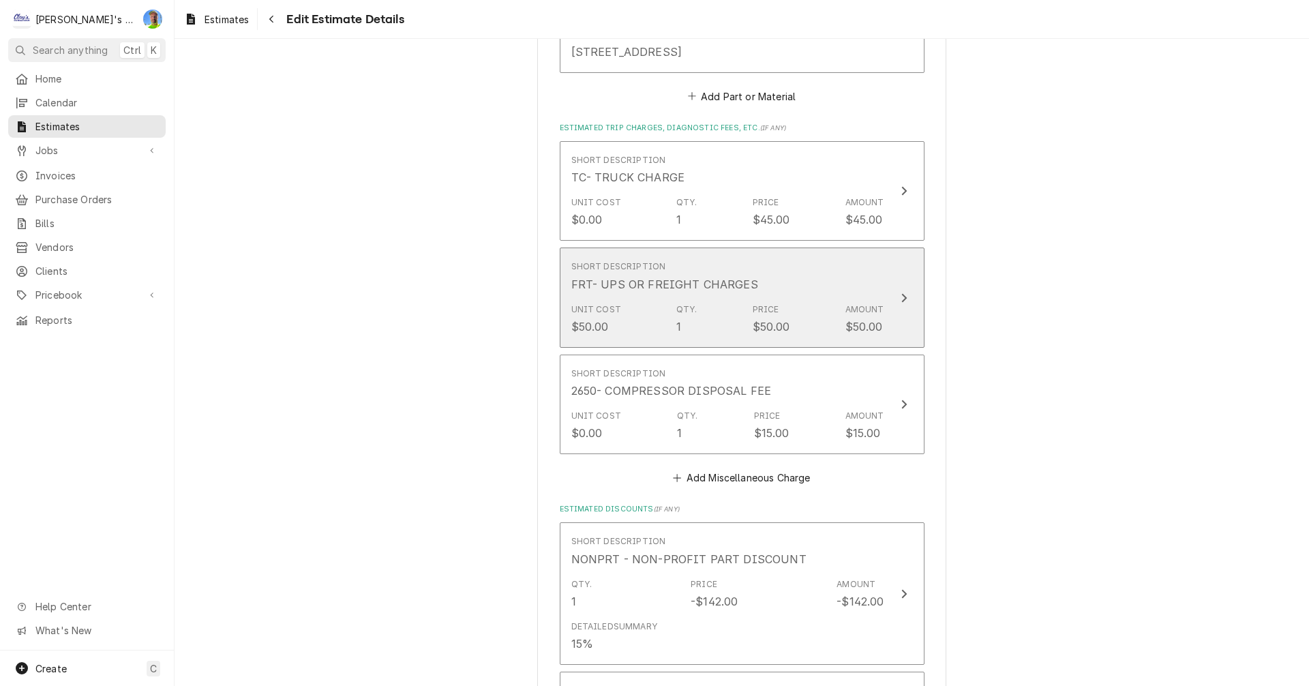
click at [905, 298] on div "Update Line Item" at bounding box center [904, 298] width 18 height 16
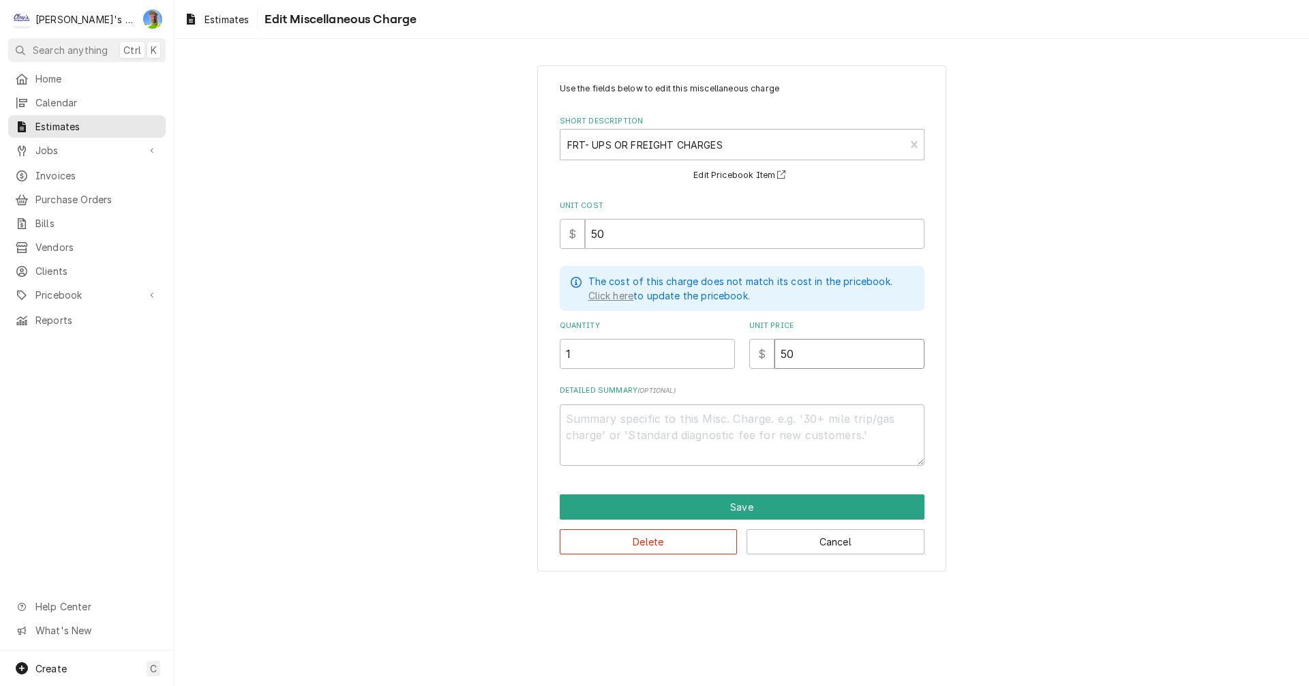
click at [816, 358] on input "50" at bounding box center [850, 354] width 150 height 30
type textarea "x"
type input "7"
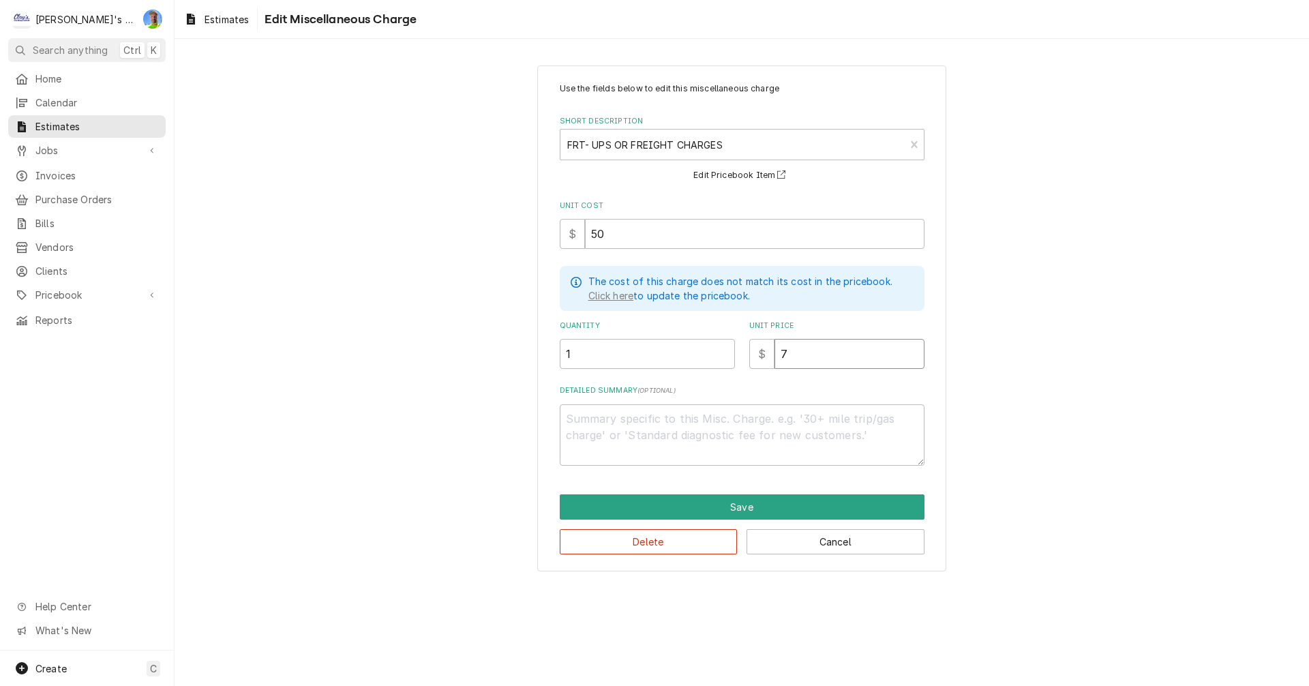
type textarea "x"
type input "75"
type textarea "x"
type input "75"
click at [777, 511] on button "Save" at bounding box center [742, 506] width 365 height 25
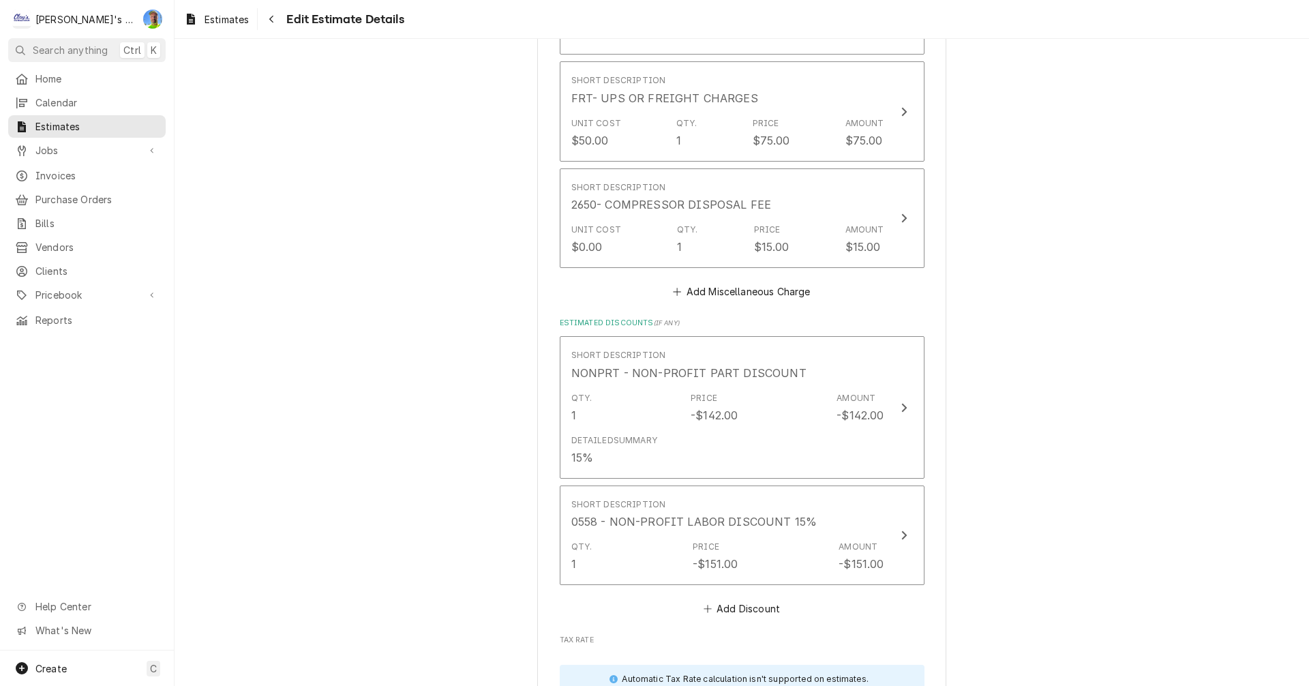
scroll to position [3341, 0]
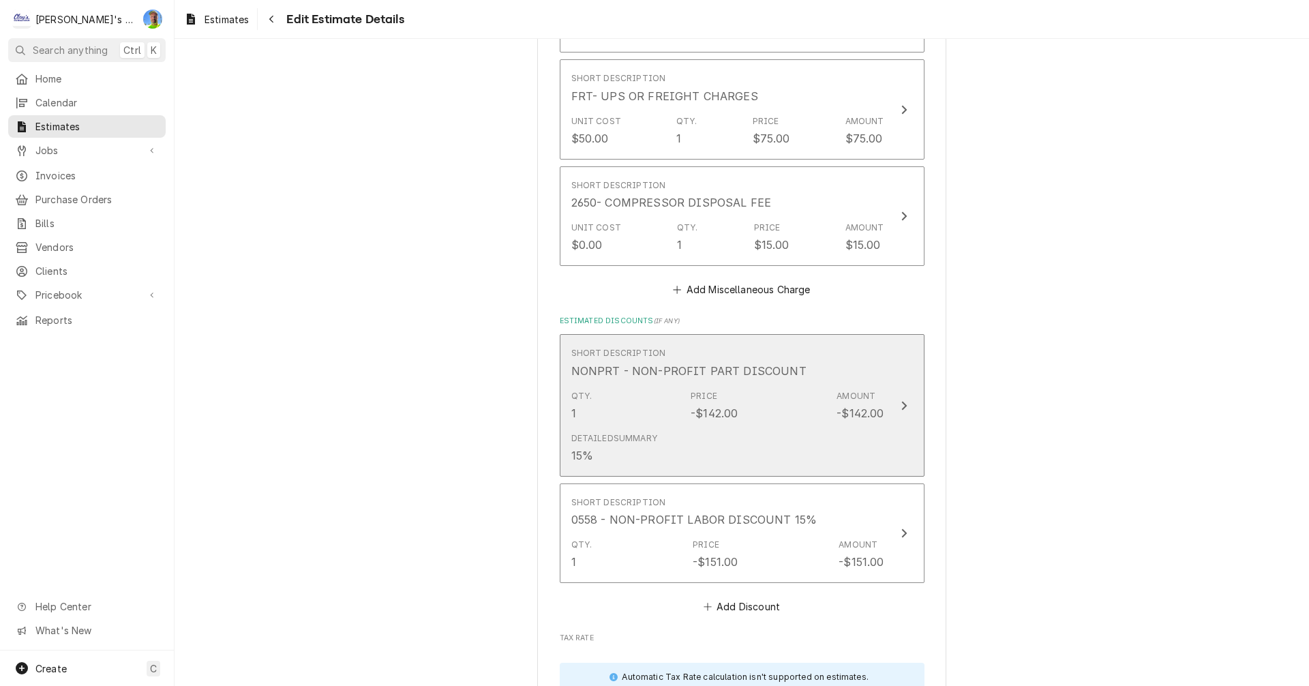
click at [902, 409] on div "Update Line Item" at bounding box center [904, 406] width 18 height 16
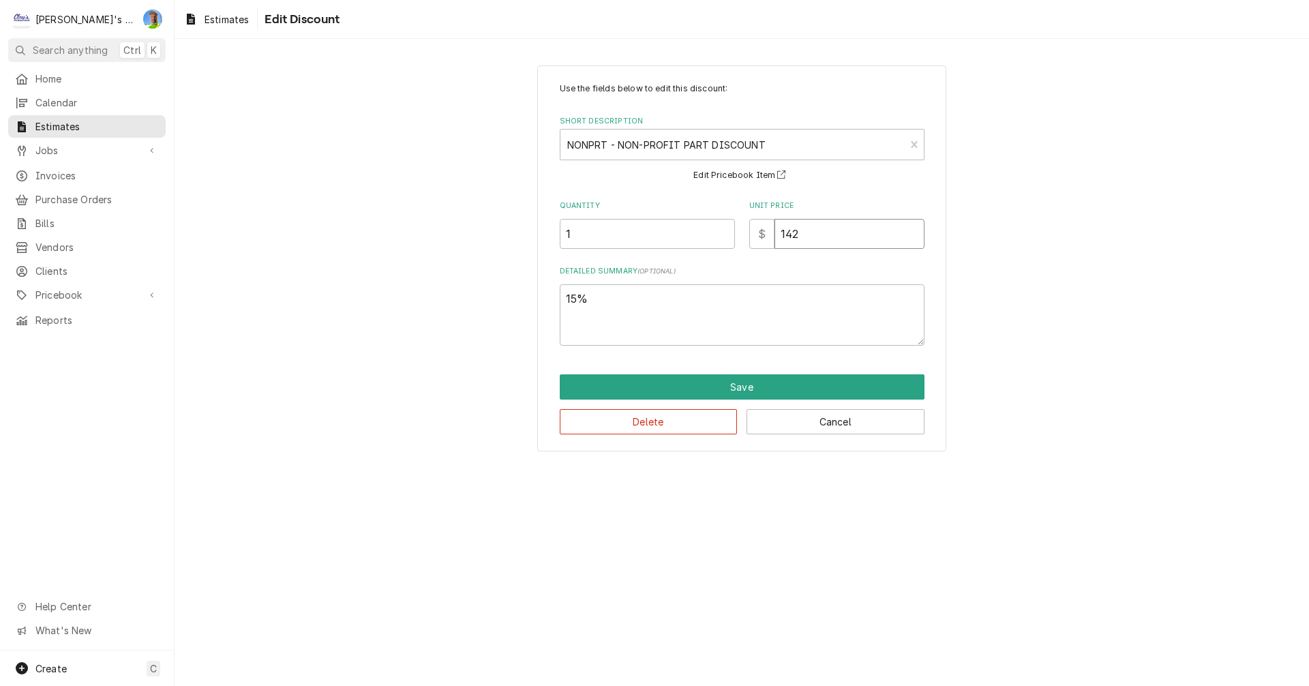
click at [812, 235] on input "142" at bounding box center [850, 234] width 150 height 30
type textarea "x"
type input "14"
type textarea "x"
type input "1"
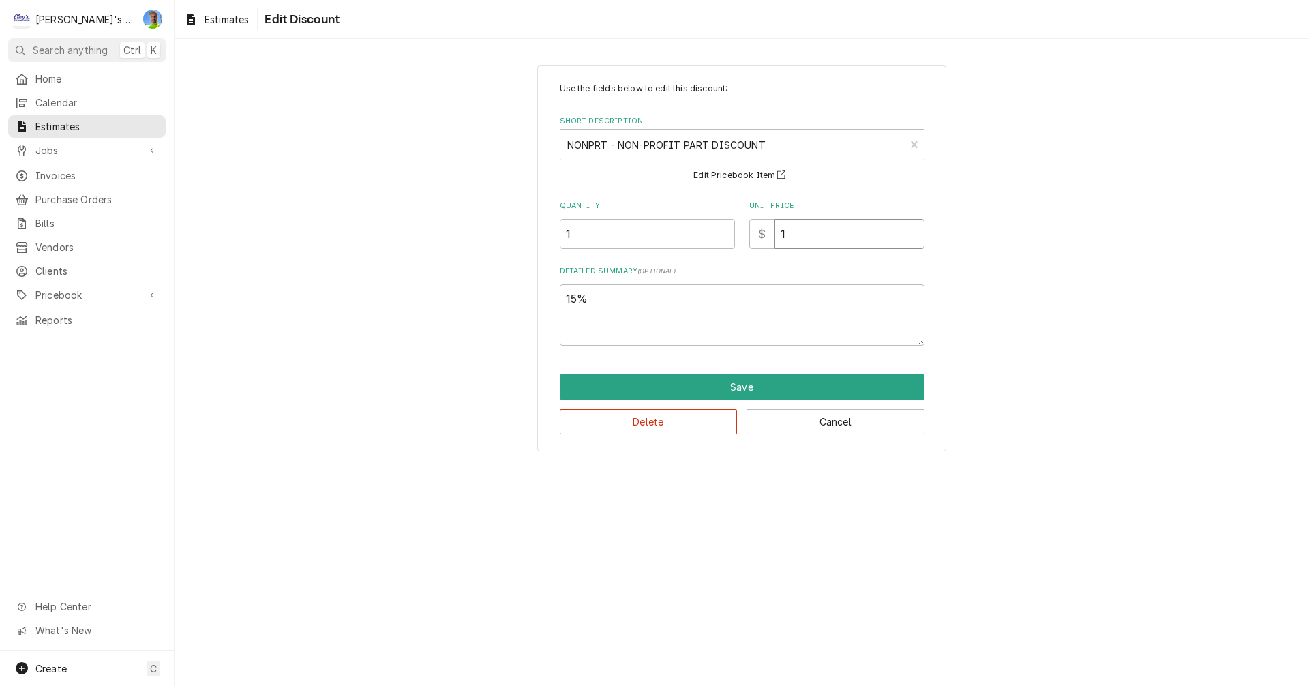
type textarea "x"
type input "11"
type textarea "x"
type input "116"
type textarea "x"
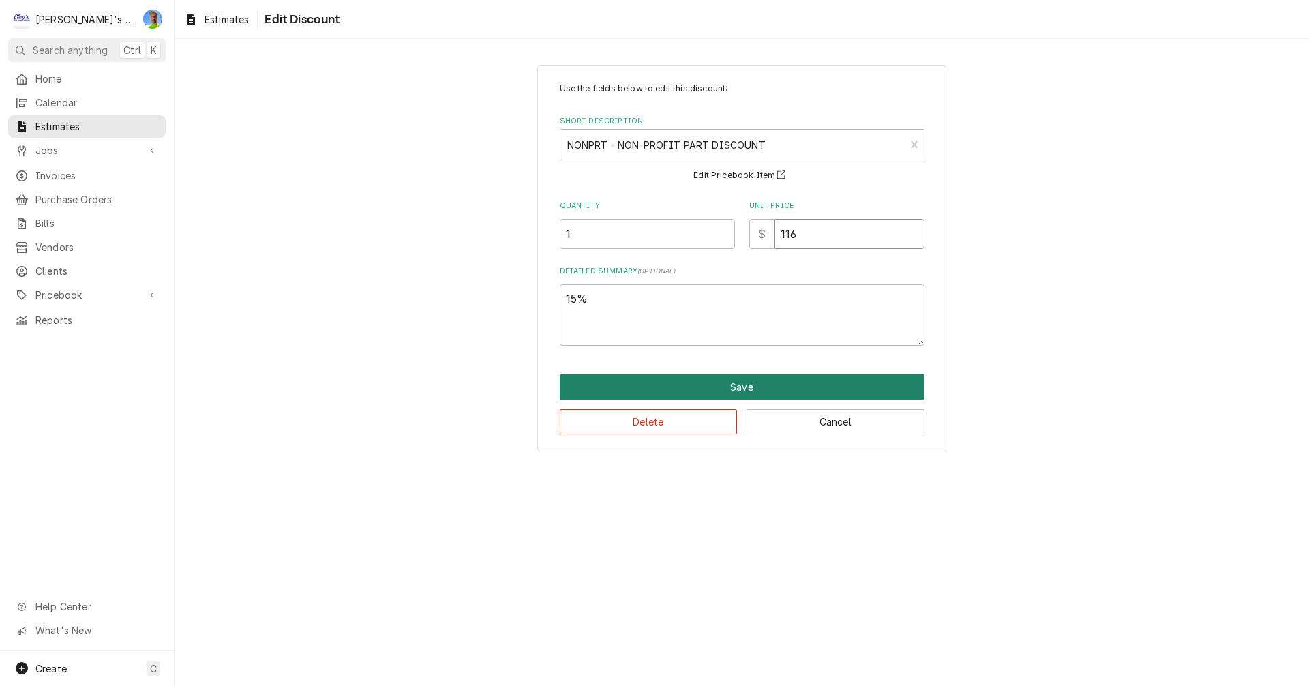
type input "116"
click at [781, 383] on button "Save" at bounding box center [742, 386] width 365 height 25
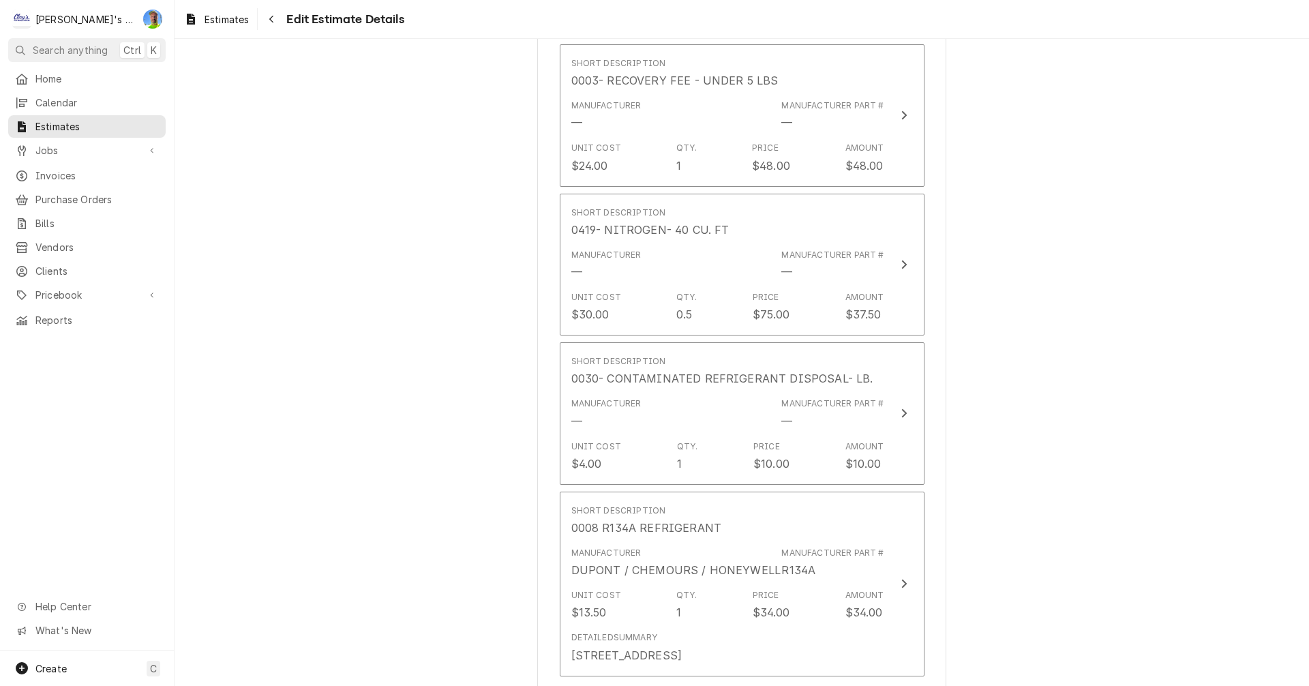
scroll to position [2506, 0]
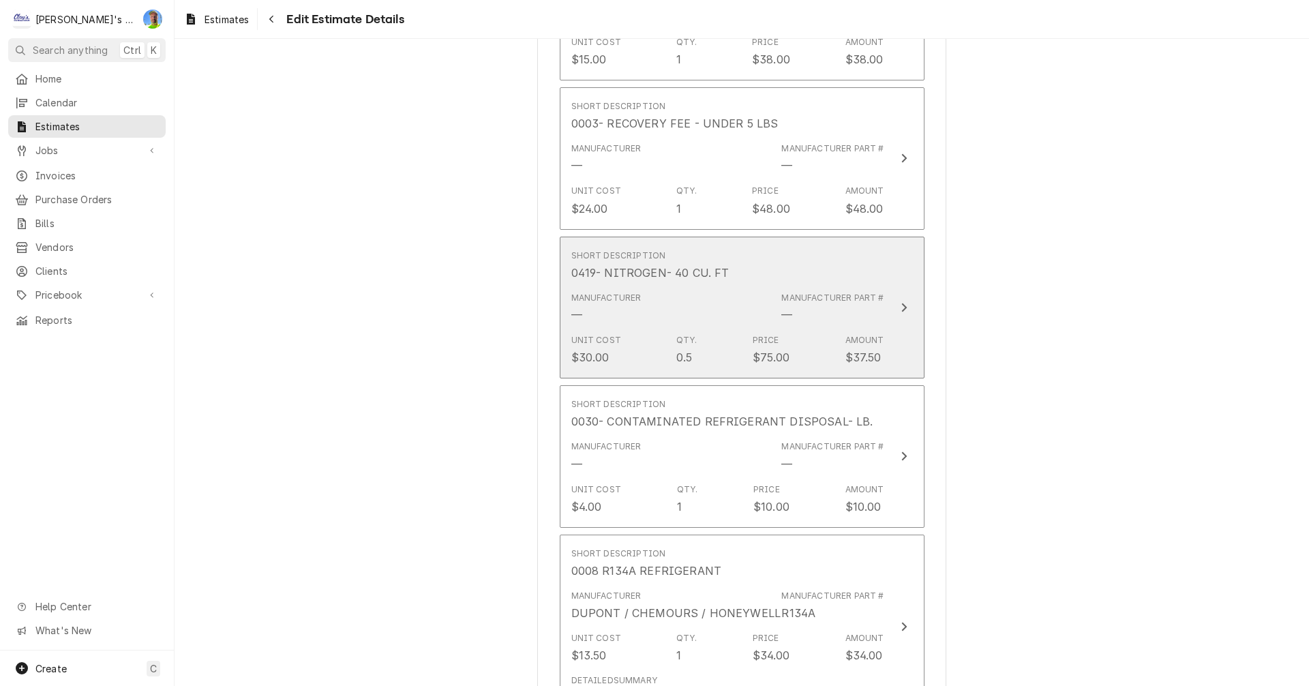
click at [908, 326] on button "Short Description 0419- NITROGEN- 40 CU. FT Manufacturer — Manufacturer Part # …" at bounding box center [742, 308] width 365 height 143
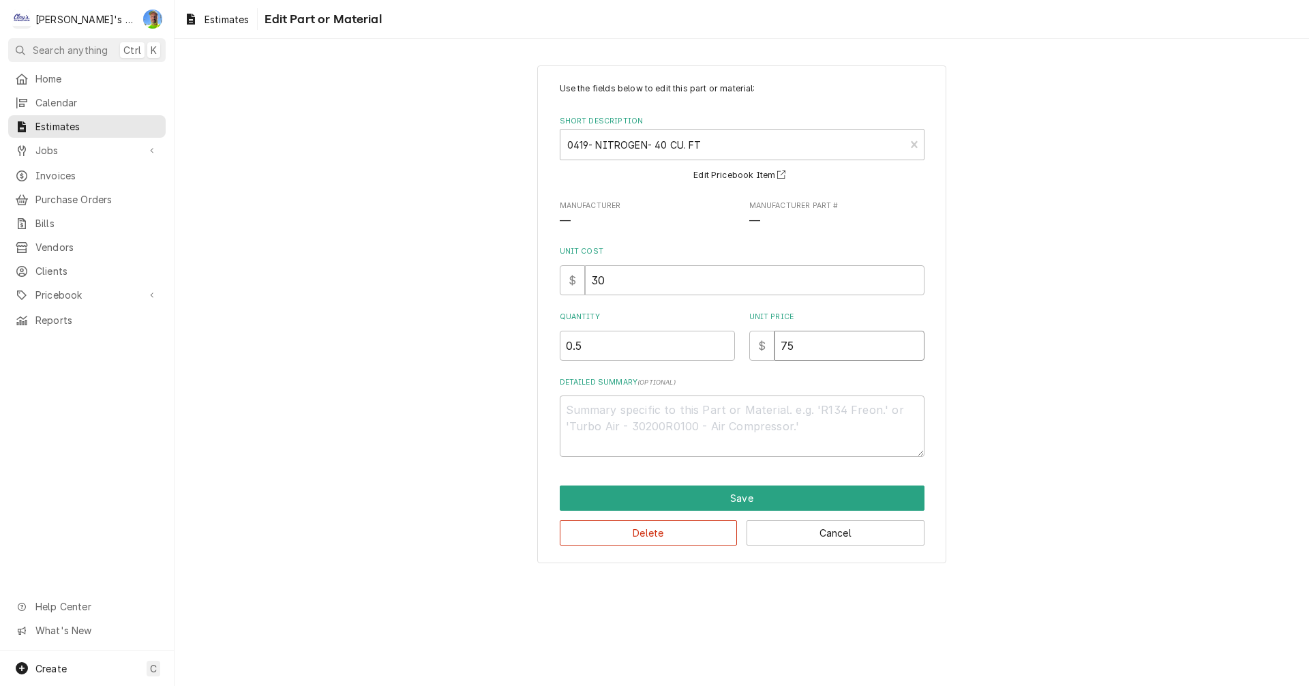
click at [809, 343] on input "75" at bounding box center [850, 346] width 150 height 30
type textarea "x"
type input "7"
type textarea "x"
type input "76"
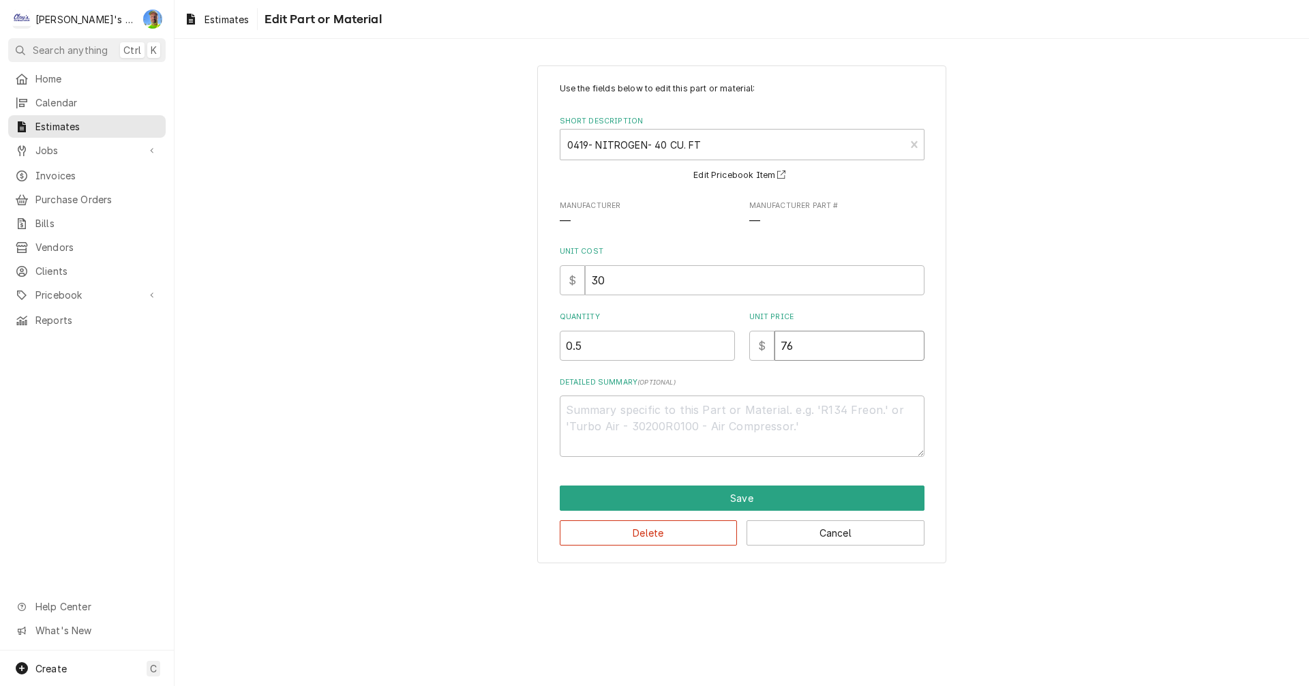
type textarea "x"
type input "76"
click at [795, 491] on button "Save" at bounding box center [742, 498] width 365 height 25
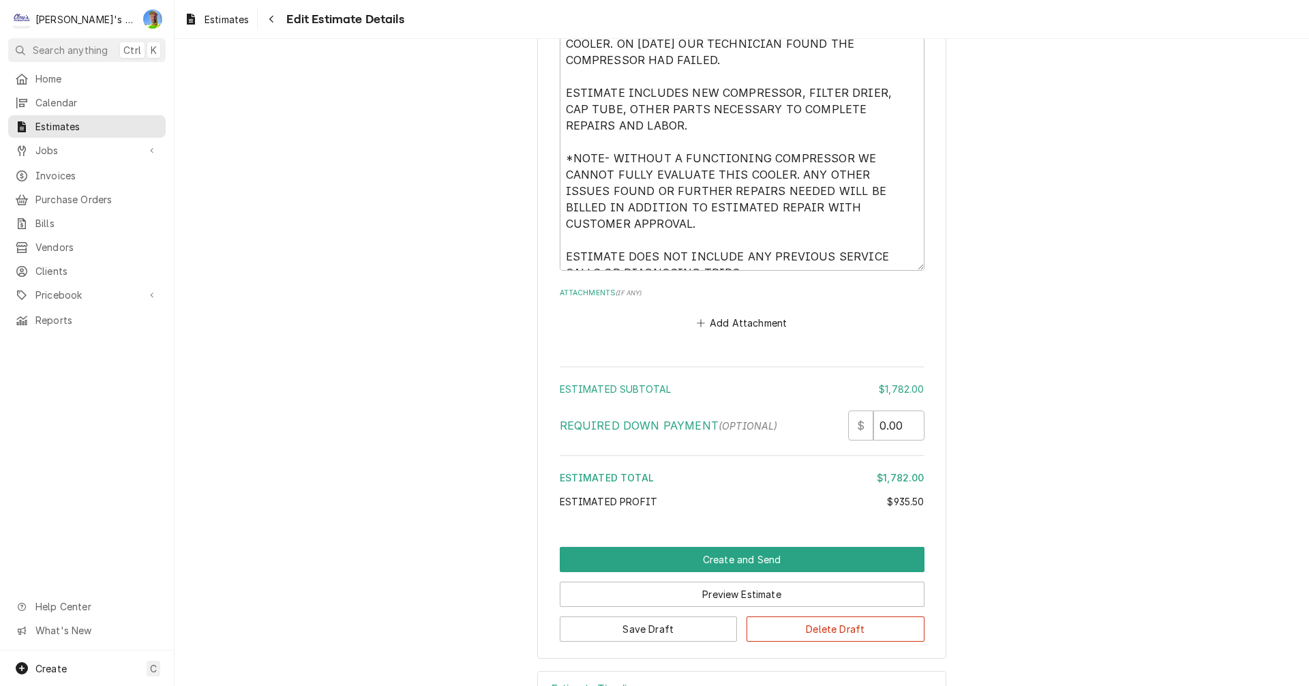
scroll to position [4107, 0]
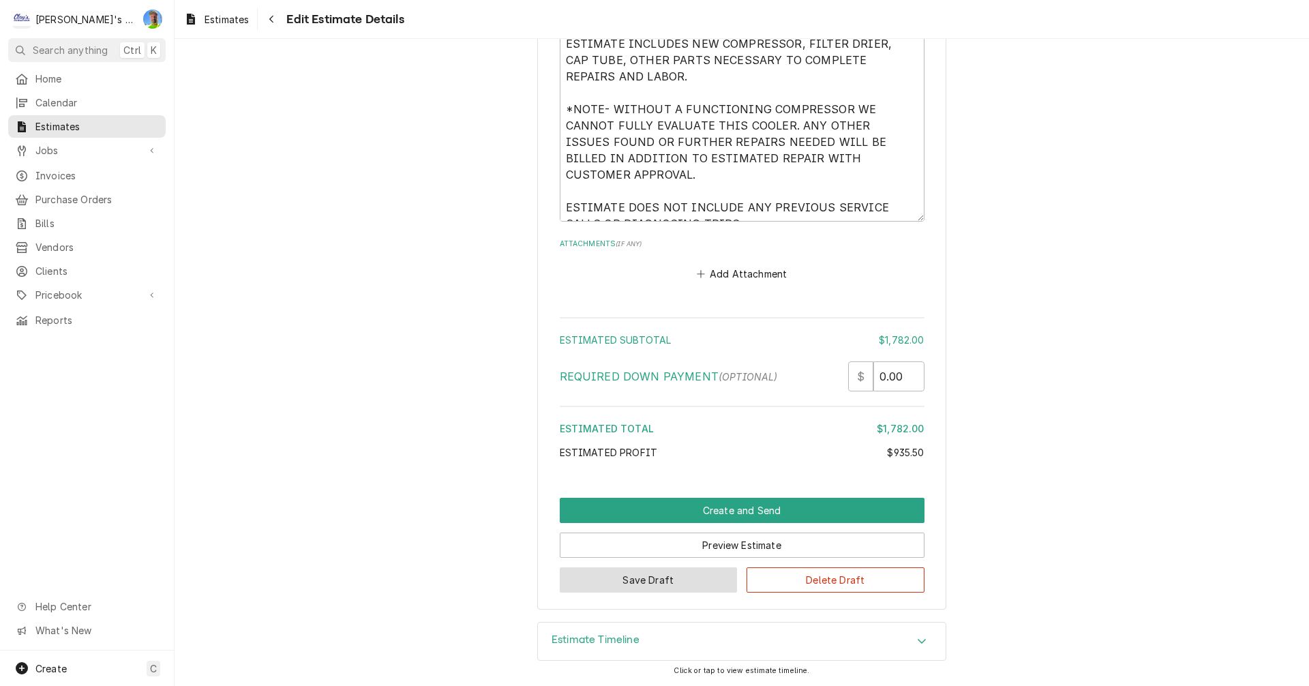
click at [685, 585] on button "Save Draft" at bounding box center [649, 579] width 178 height 25
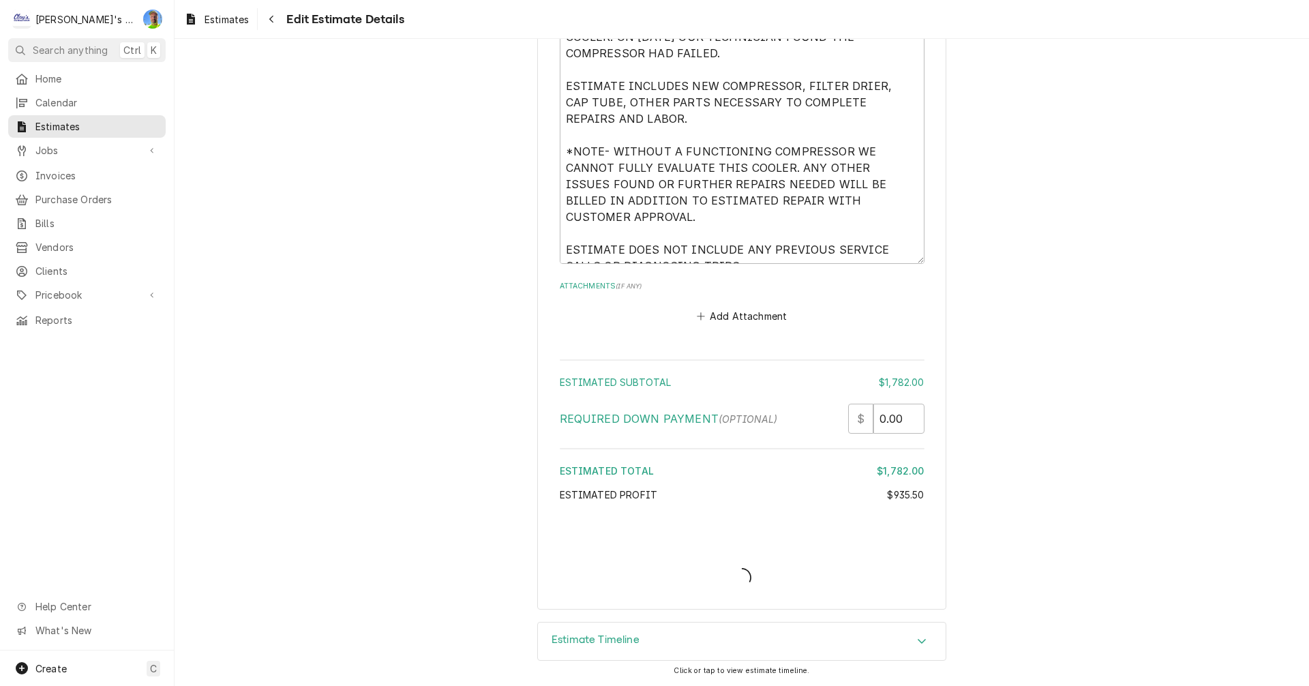
type textarea "x"
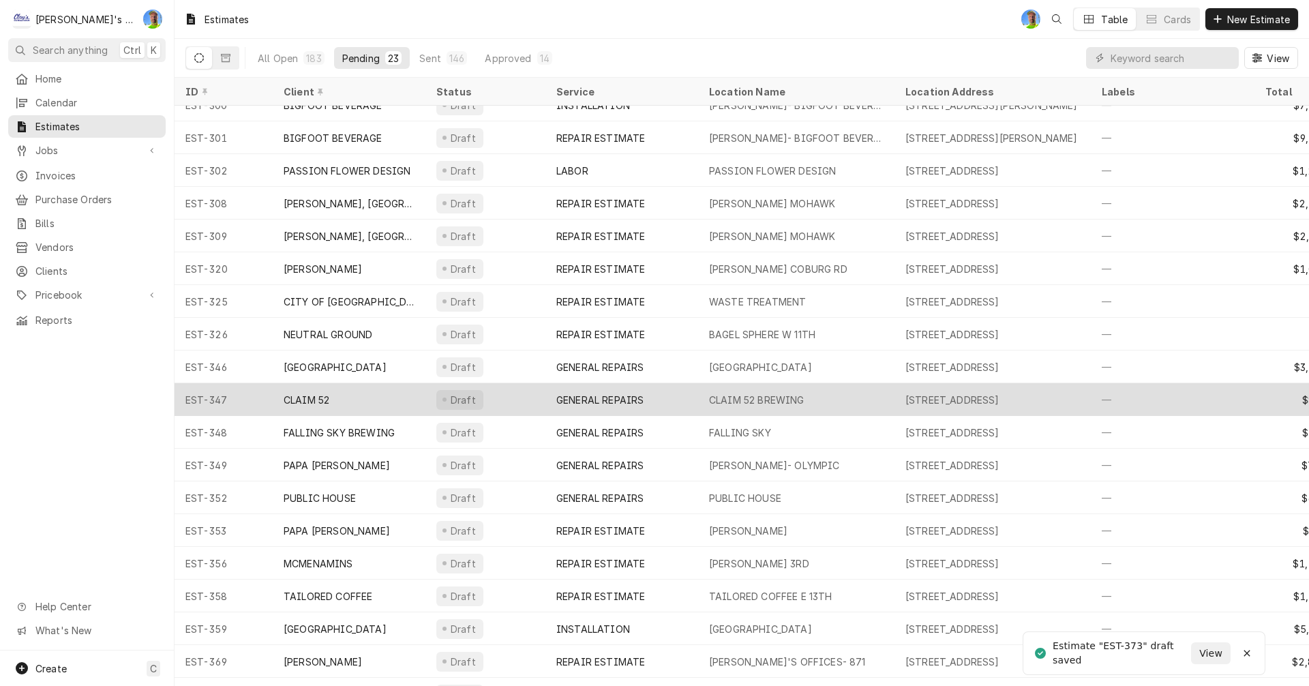
scroll to position [181, 0]
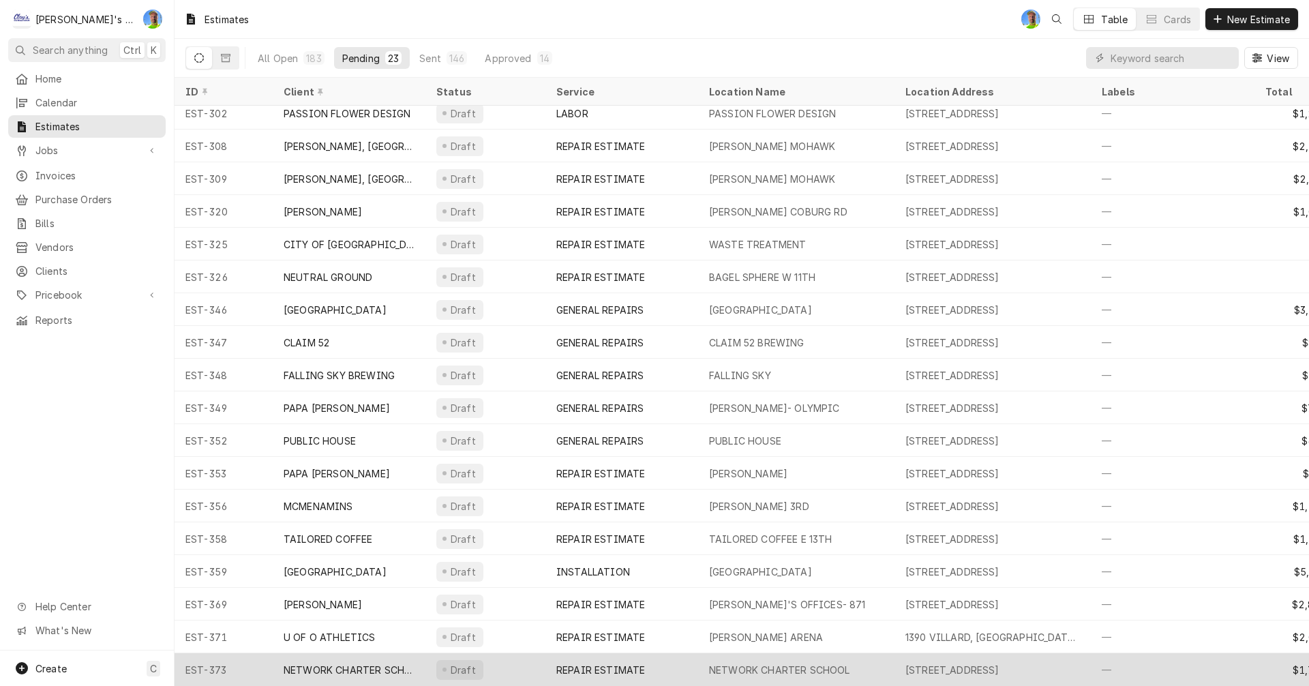
click at [812, 663] on div "NETWORK CHARTER SCHOOL" at bounding box center [779, 670] width 141 height 14
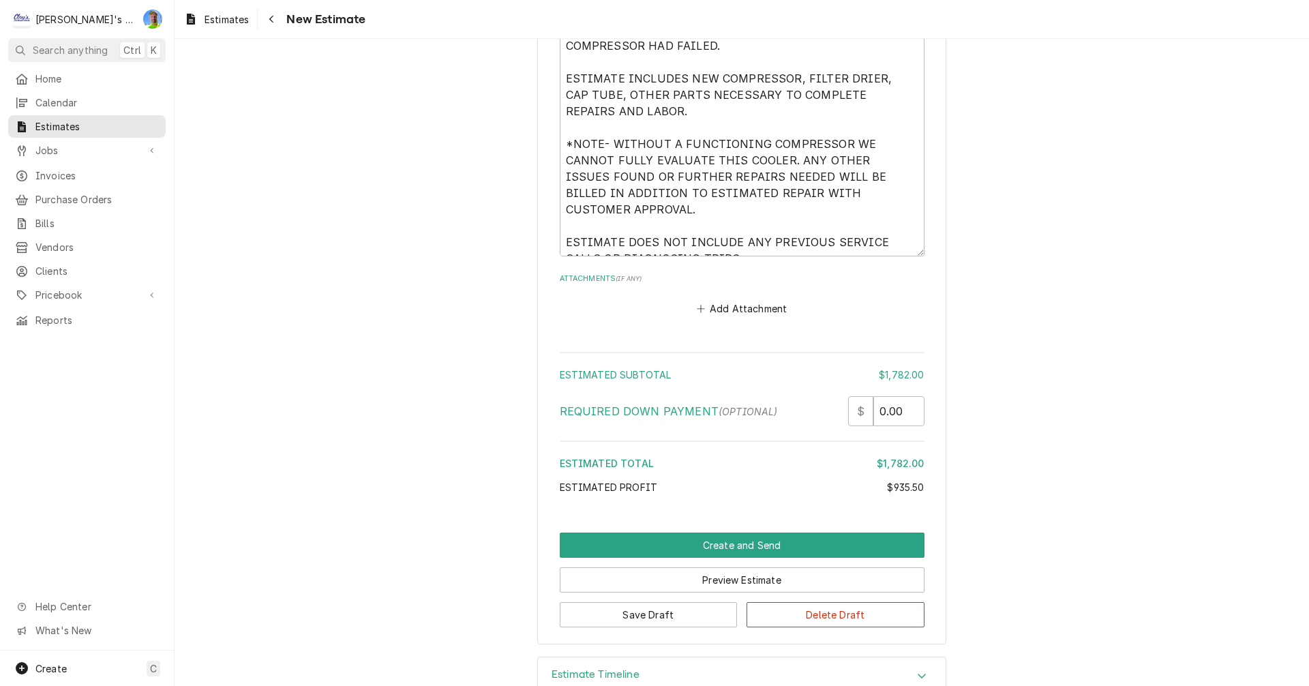
scroll to position [4107, 0]
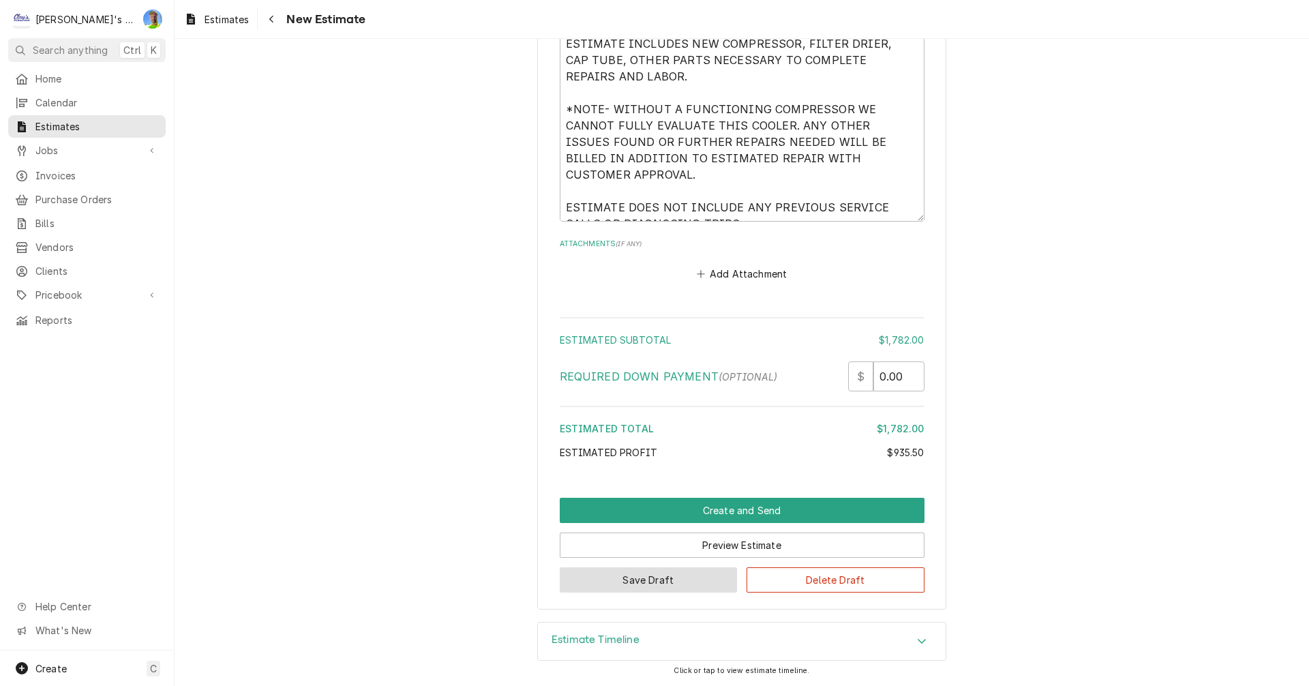
click at [610, 580] on button "Save Draft" at bounding box center [649, 579] width 178 height 25
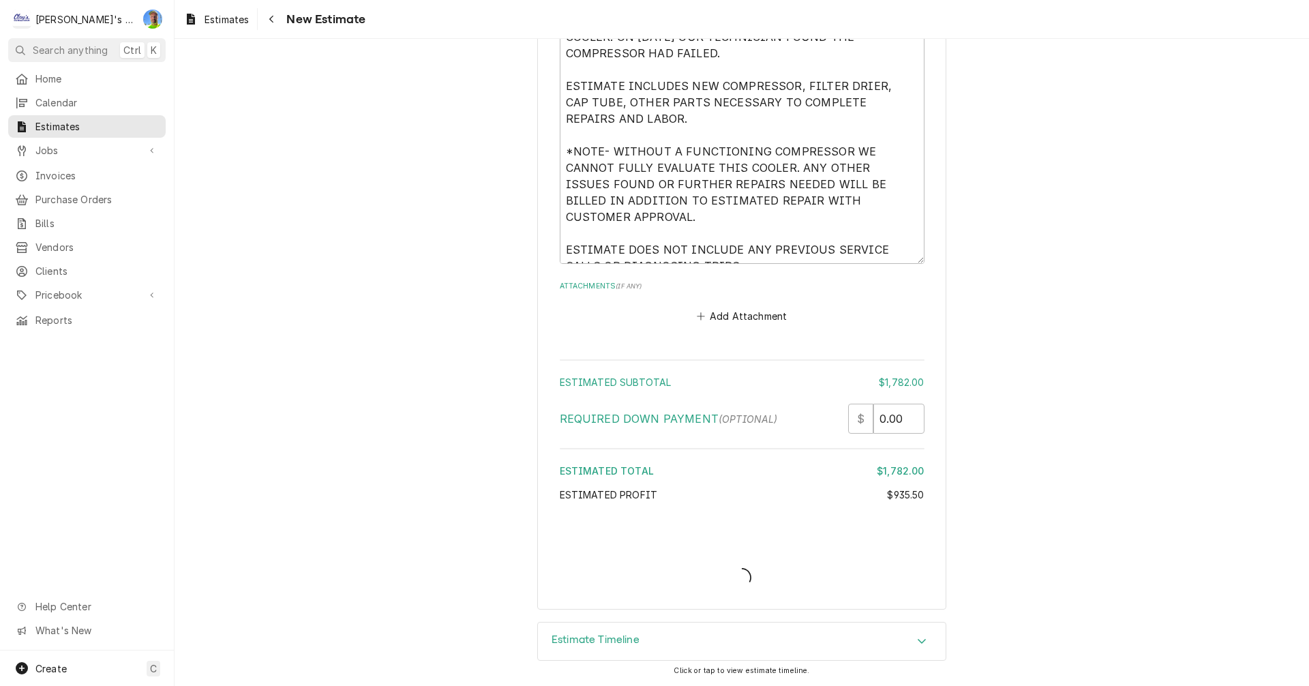
type textarea "x"
